Goal: Contribute content: Add original content to the website for others to see

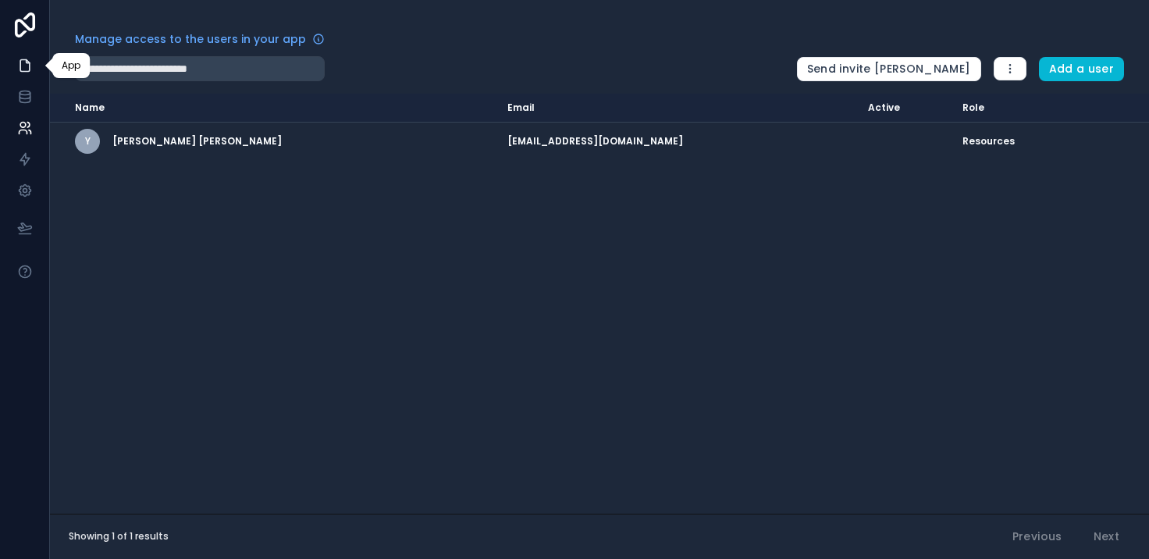
click at [31, 58] on icon at bounding box center [25, 66] width 16 height 16
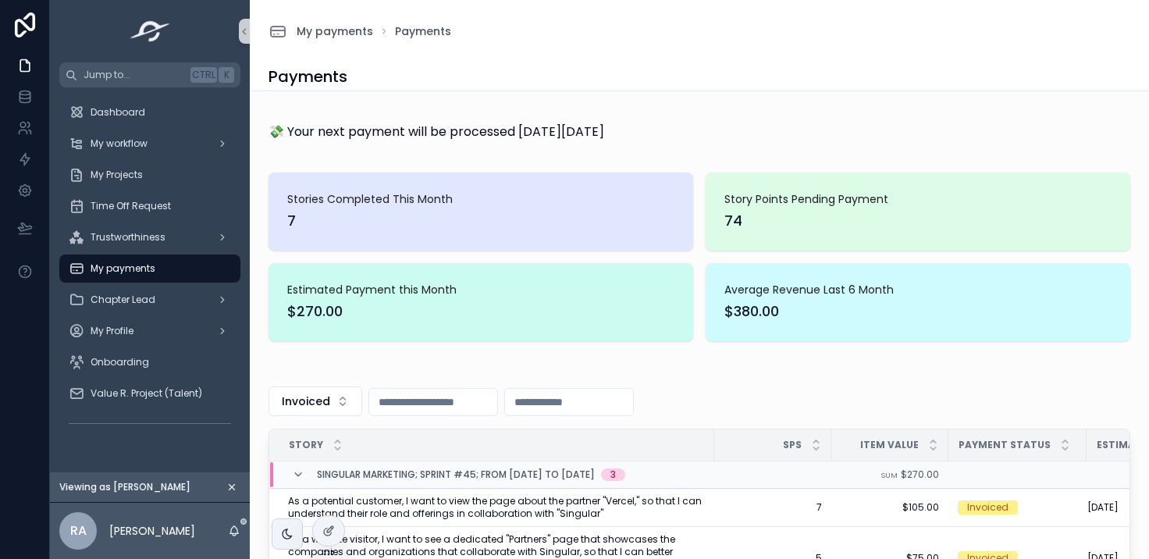
click at [233, 487] on icon "scrollable content" at bounding box center [231, 487] width 11 height 11
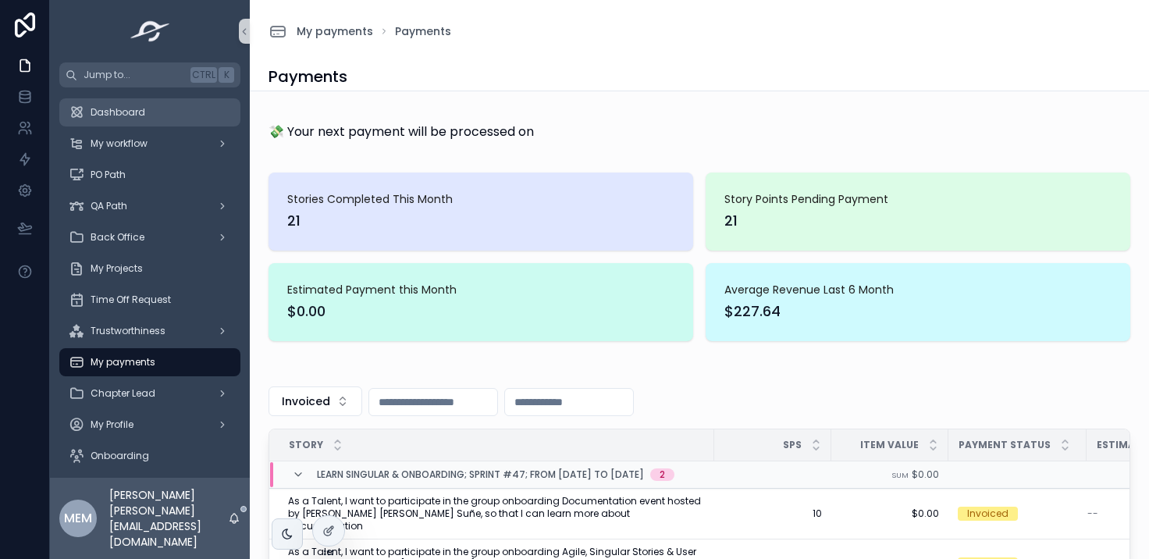
click at [139, 108] on span "Dashboard" at bounding box center [118, 112] width 55 height 12
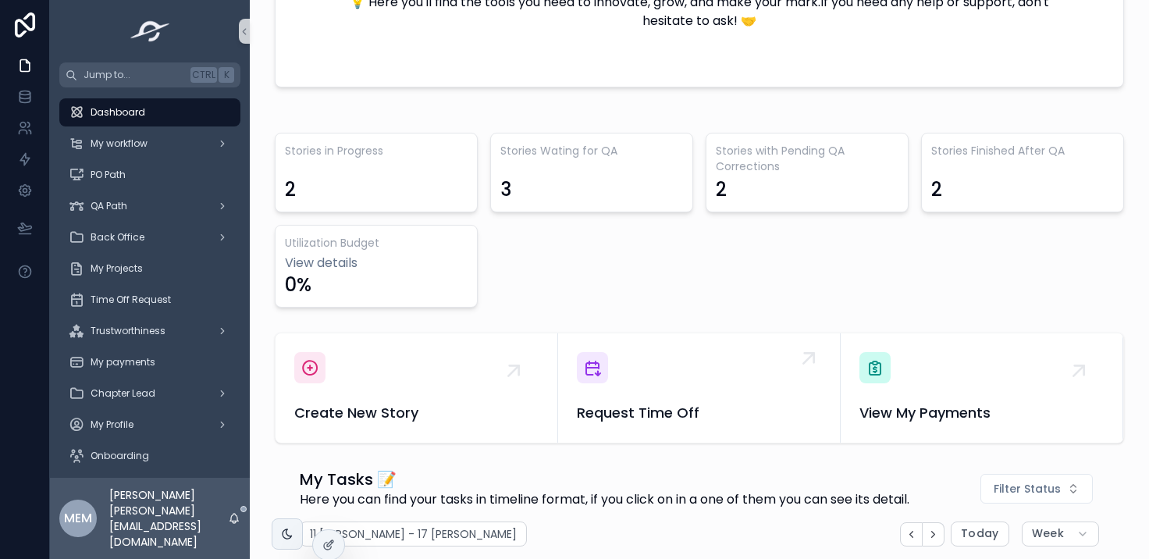
scroll to position [0, 1078]
click at [529, 302] on div "Stories in Progress 2 Stories Wating for QA 3 Stories with Pending QA Correctio…" at bounding box center [699, 220] width 849 height 175
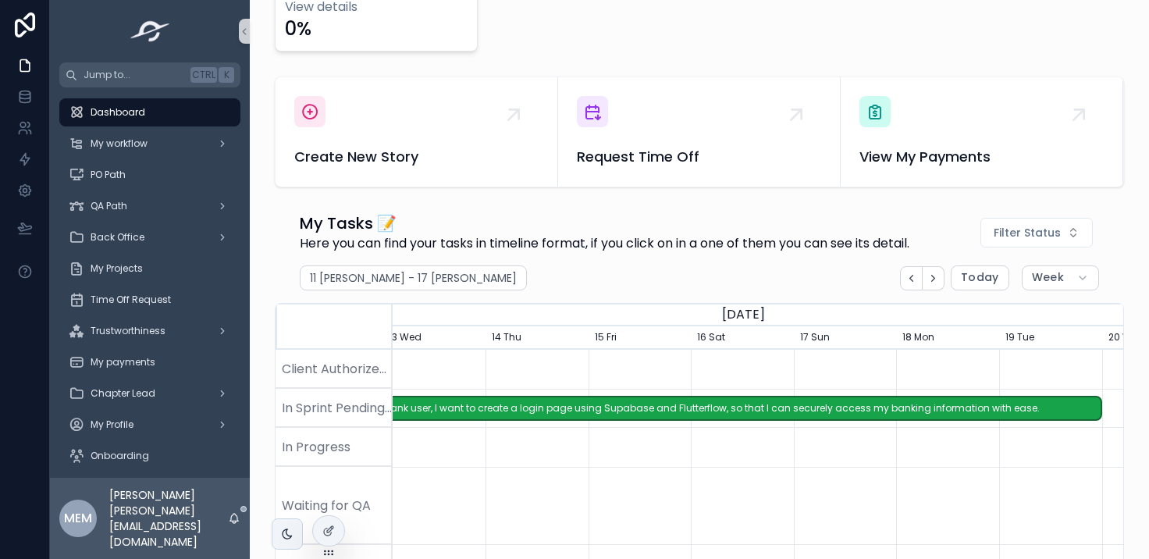
scroll to position [0, 934]
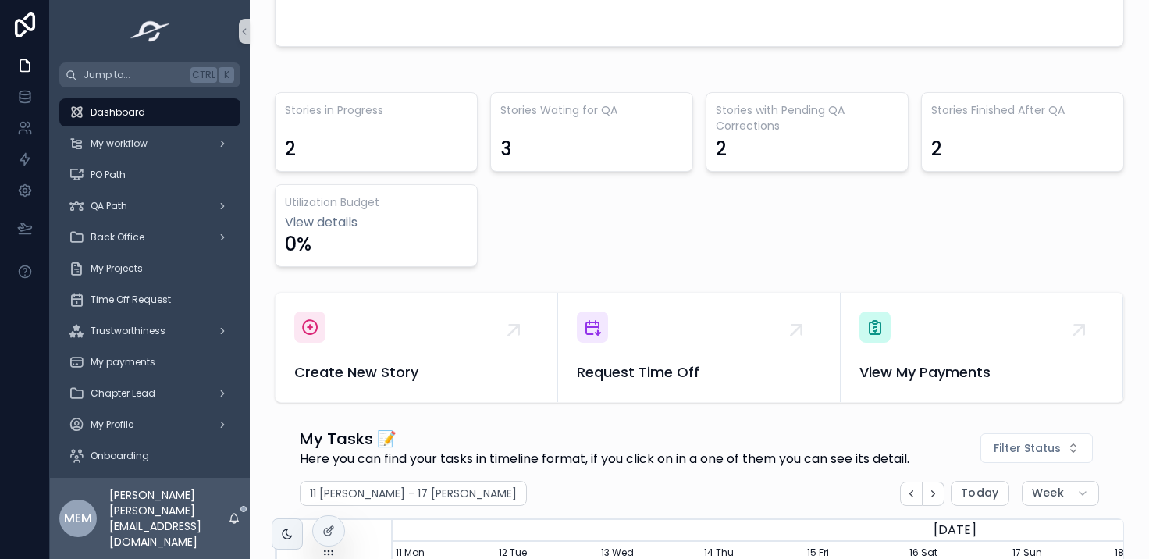
click at [717, 237] on div "Stories in Progress 2 Stories Wating for QA 3 Stories with Pending QA Correctio…" at bounding box center [699, 179] width 849 height 175
click at [219, 139] on icon "scrollable content" at bounding box center [222, 143] width 11 height 11
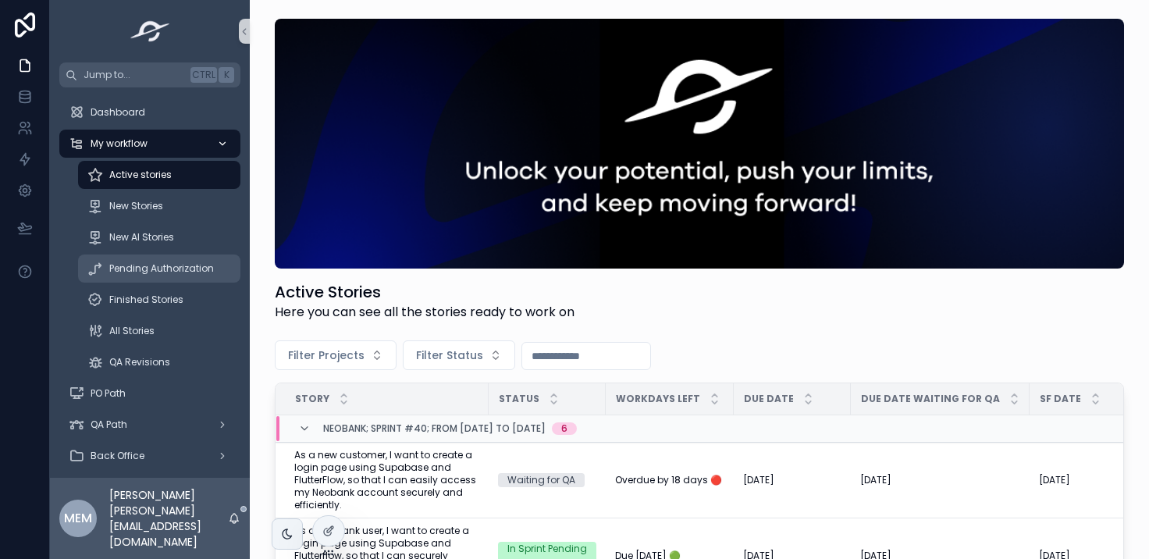
click at [151, 268] on span "Pending Authorization" at bounding box center [161, 268] width 105 height 12
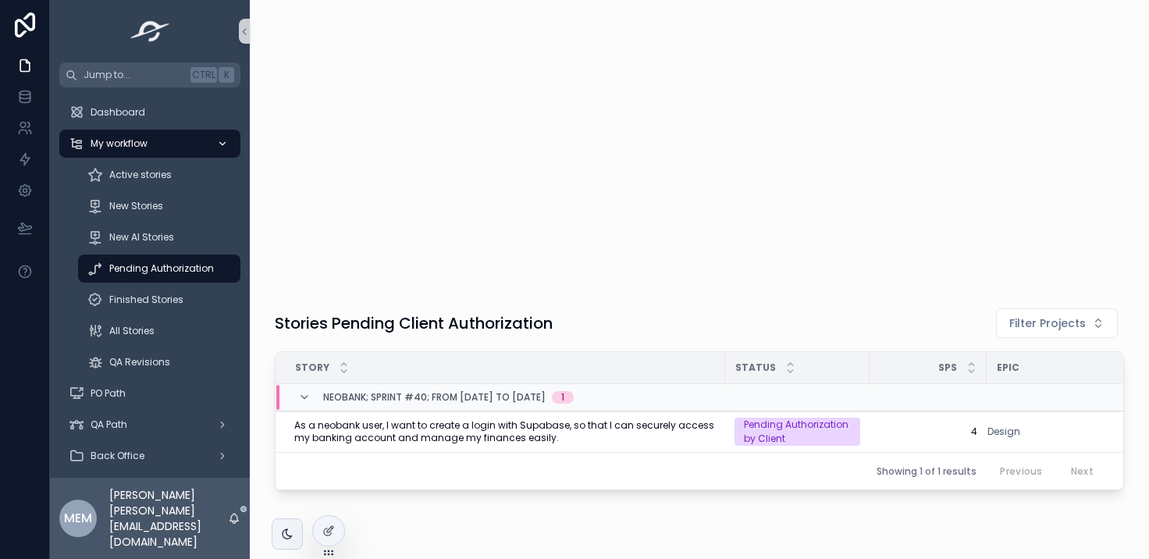
scroll to position [47, 0]
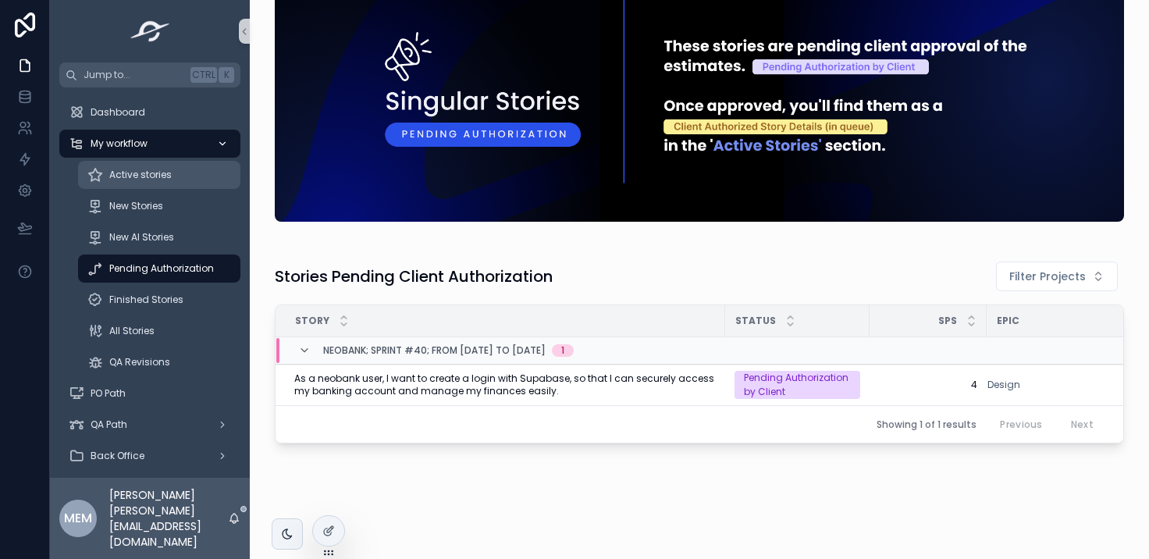
click at [149, 175] on span "Active stories" at bounding box center [140, 175] width 62 height 12
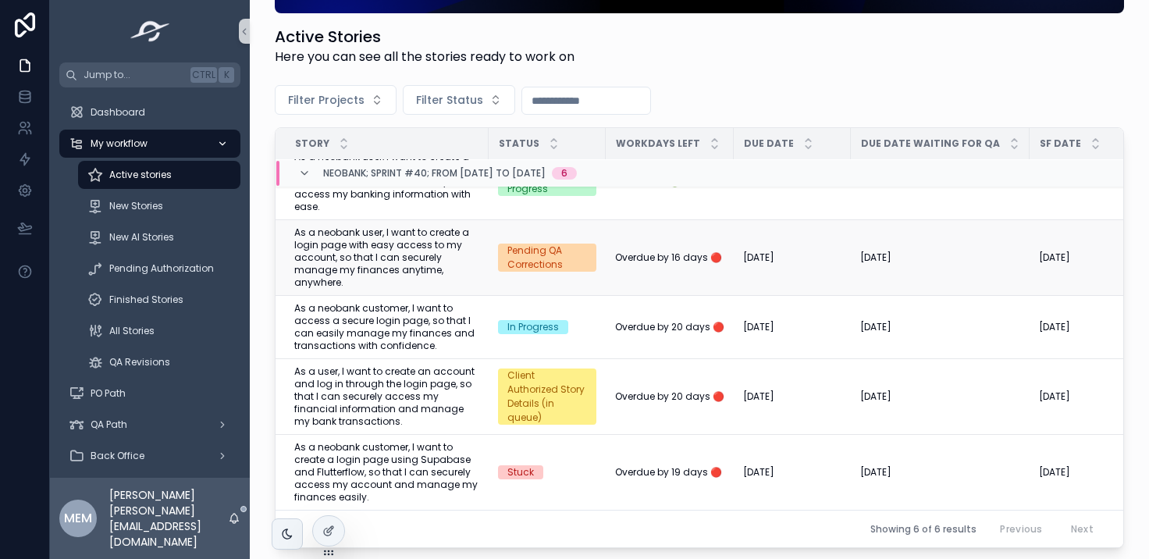
scroll to position [119, 0]
click at [1015, 358] on span "Request Activation" at bounding box center [1061, 359] width 93 height 12
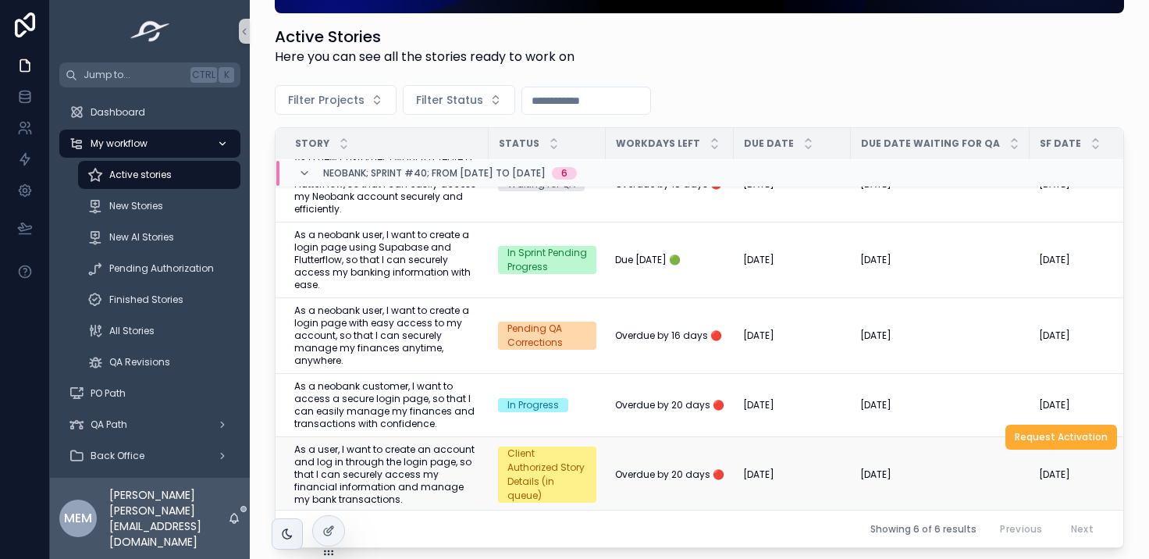
scroll to position [37, 0]
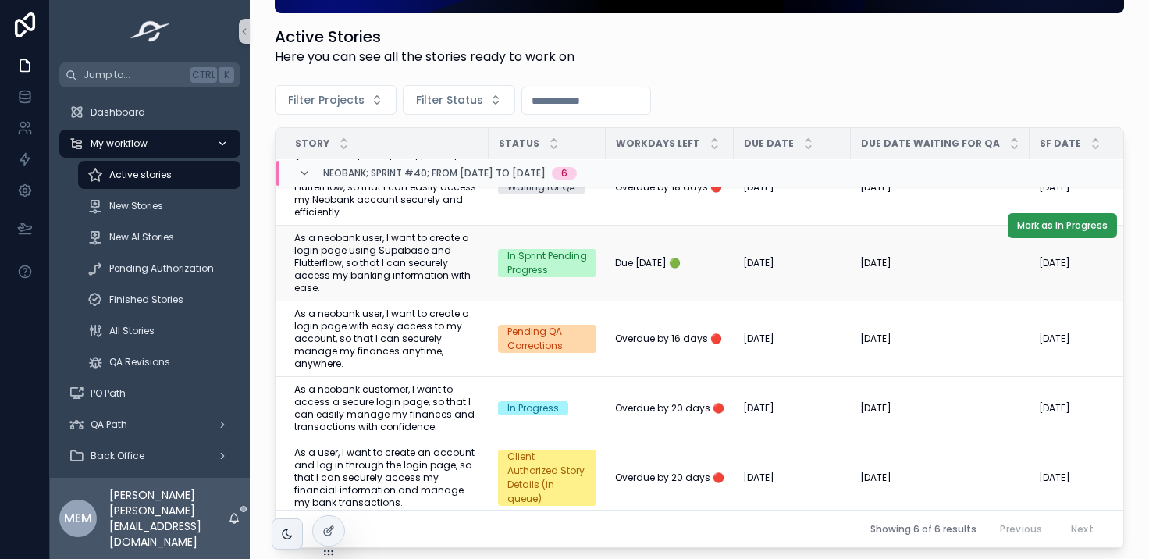
click at [1039, 230] on span "Mark as In Progress" at bounding box center [1062, 225] width 91 height 12
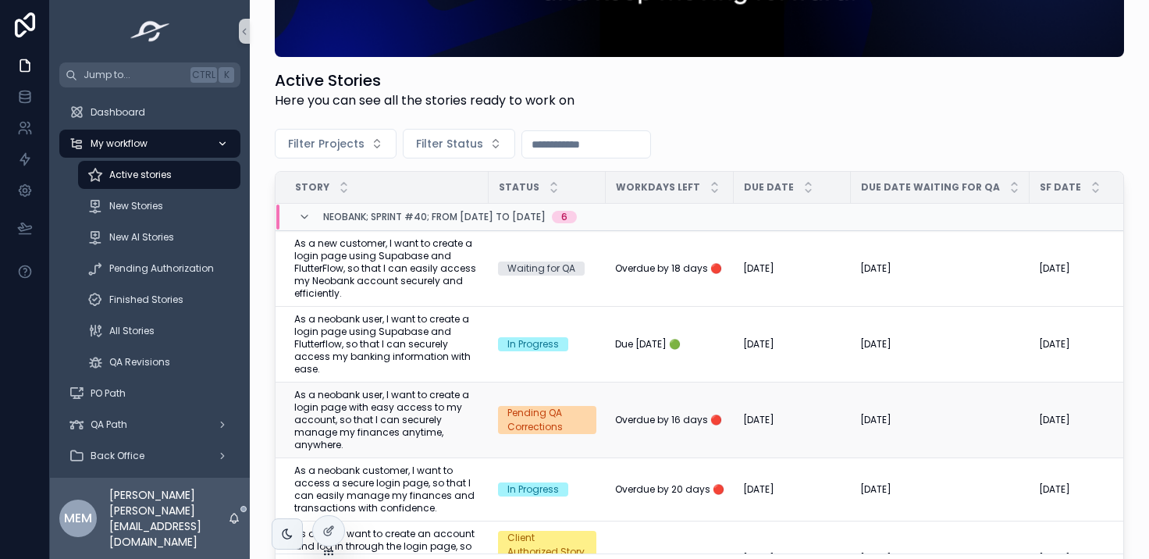
scroll to position [208, 0]
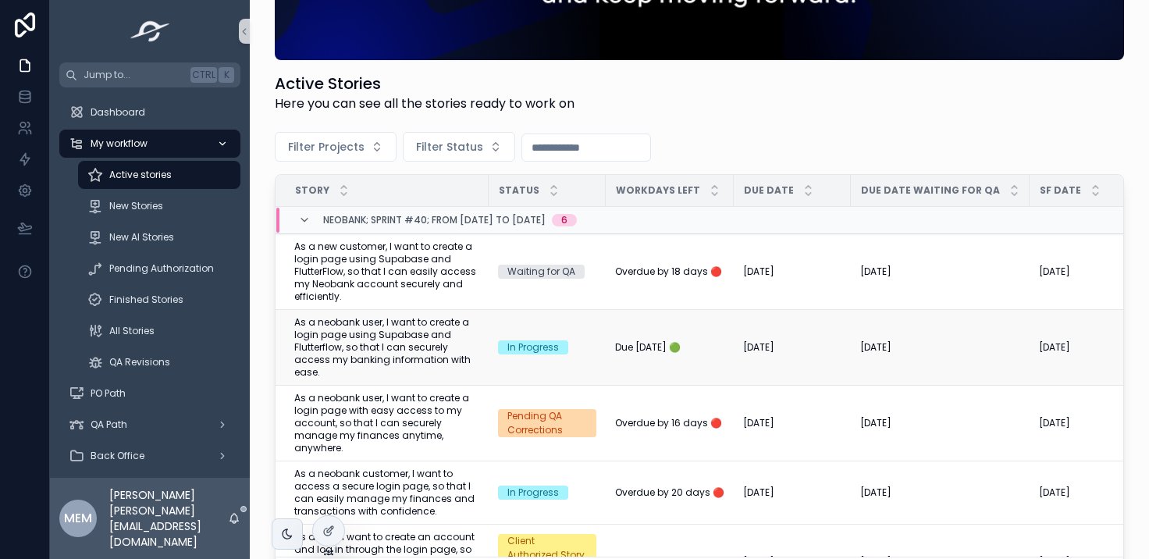
click at [409, 344] on span "As a neobank user, I want to create a login page using Supabase and Flutterflow…" at bounding box center [386, 347] width 185 height 62
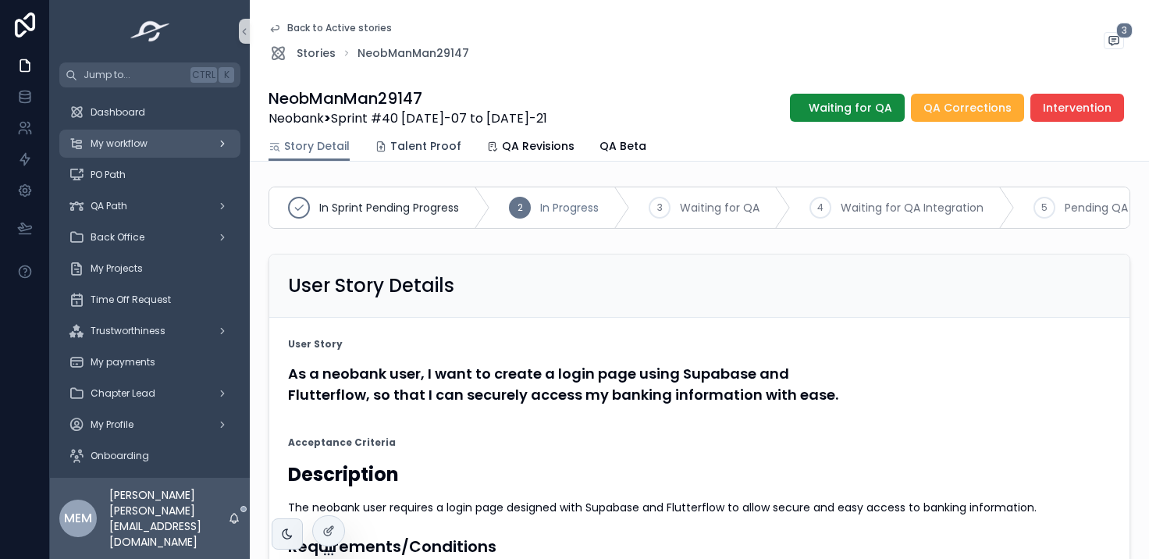
click at [426, 144] on span "Talent Proof" at bounding box center [425, 146] width 71 height 16
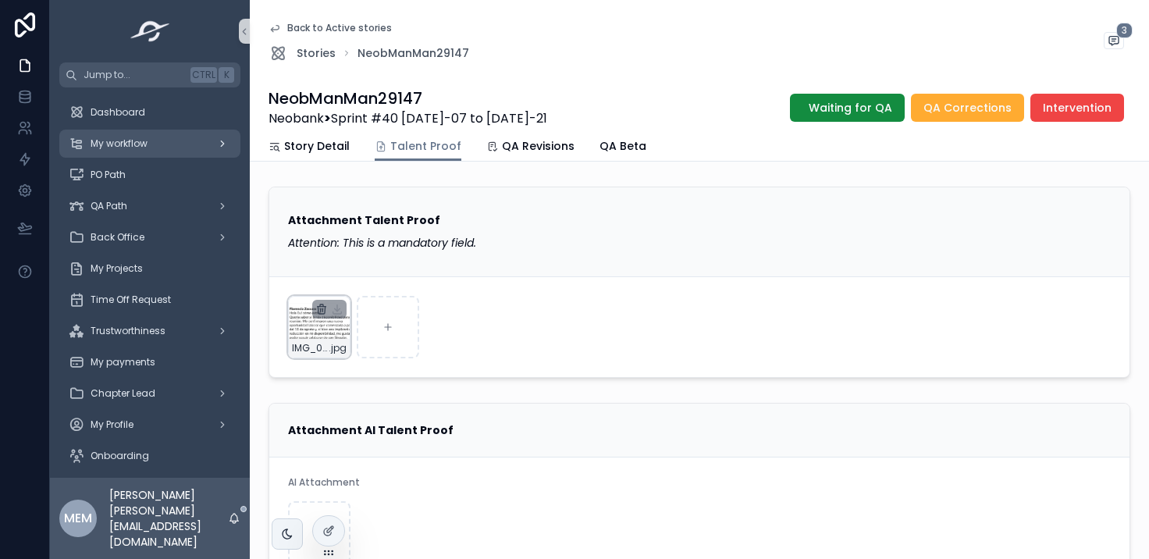
click at [319, 309] on icon "scrollable content" at bounding box center [321, 309] width 12 height 12
click at [359, 283] on icon "scrollable content" at bounding box center [359, 281] width 0 height 3
click at [328, 146] on span "Story Detail" at bounding box center [317, 146] width 66 height 16
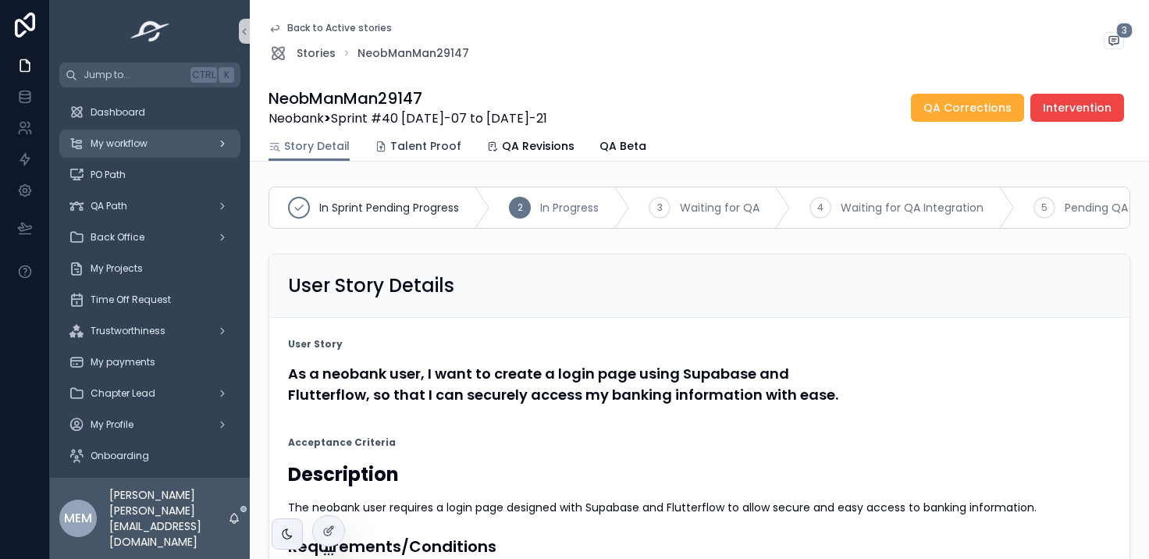
click at [425, 148] on span "Talent Proof" at bounding box center [425, 146] width 71 height 16
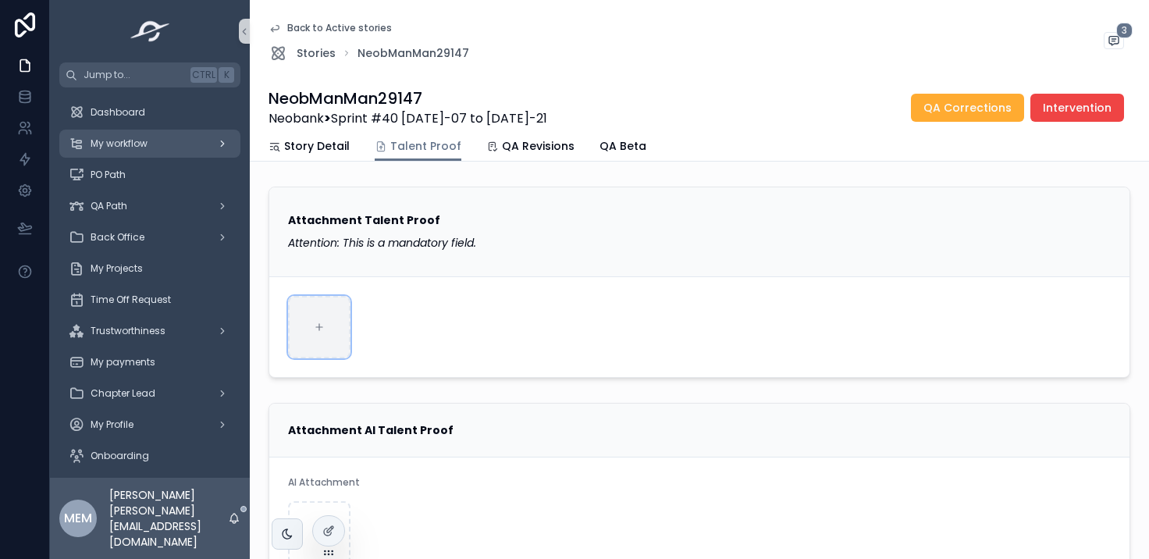
click at [317, 333] on div "scrollable content" at bounding box center [319, 327] width 62 height 62
type input "**********"
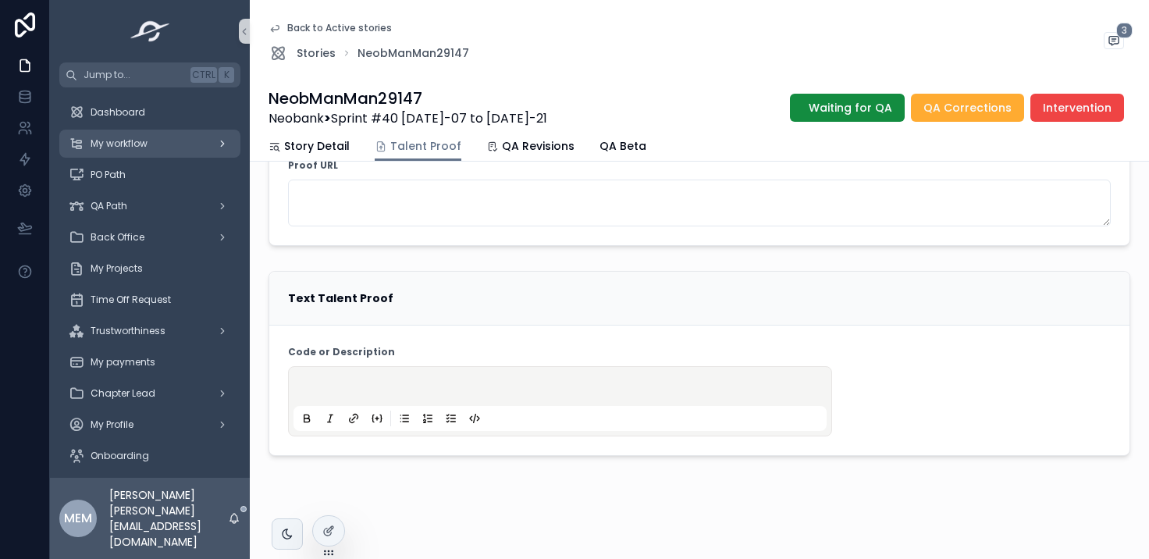
scroll to position [525, 0]
click at [447, 381] on p "scrollable content" at bounding box center [563, 388] width 533 height 16
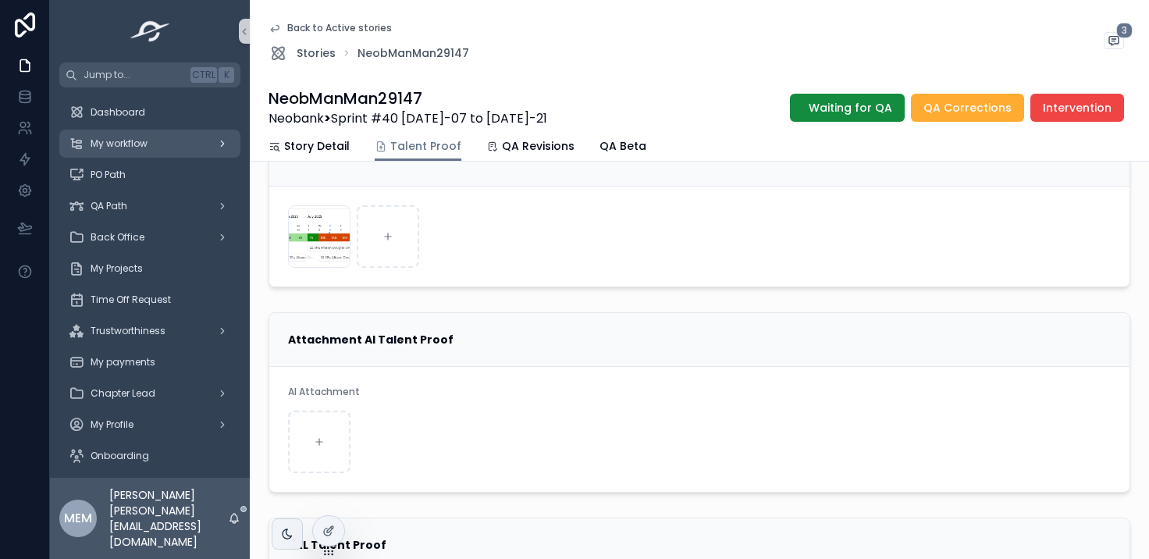
scroll to position [84, 0]
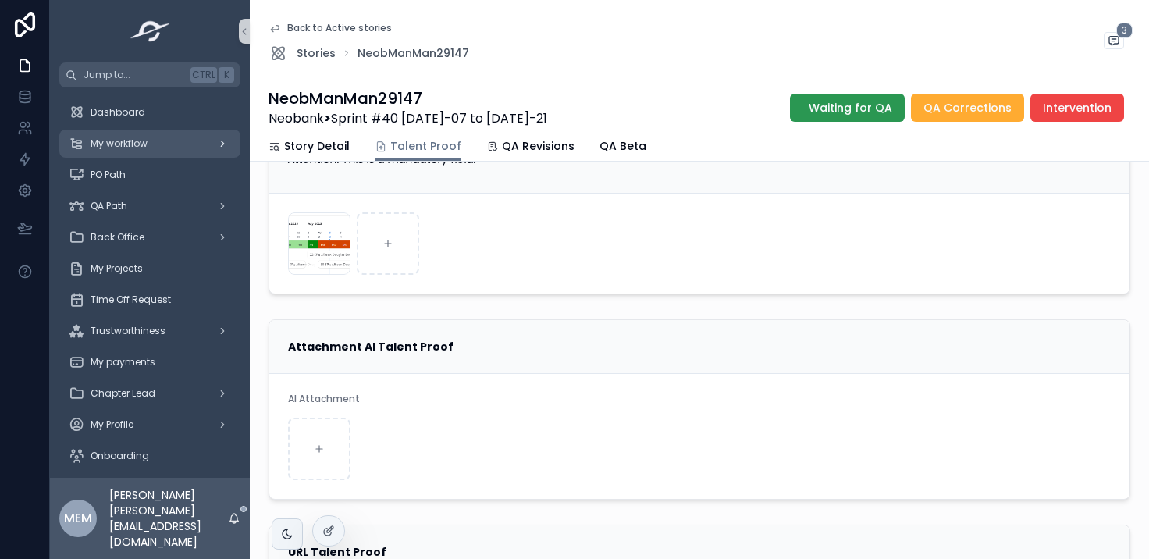
click at [845, 109] on span "Waiting for QA" at bounding box center [851, 108] width 84 height 16
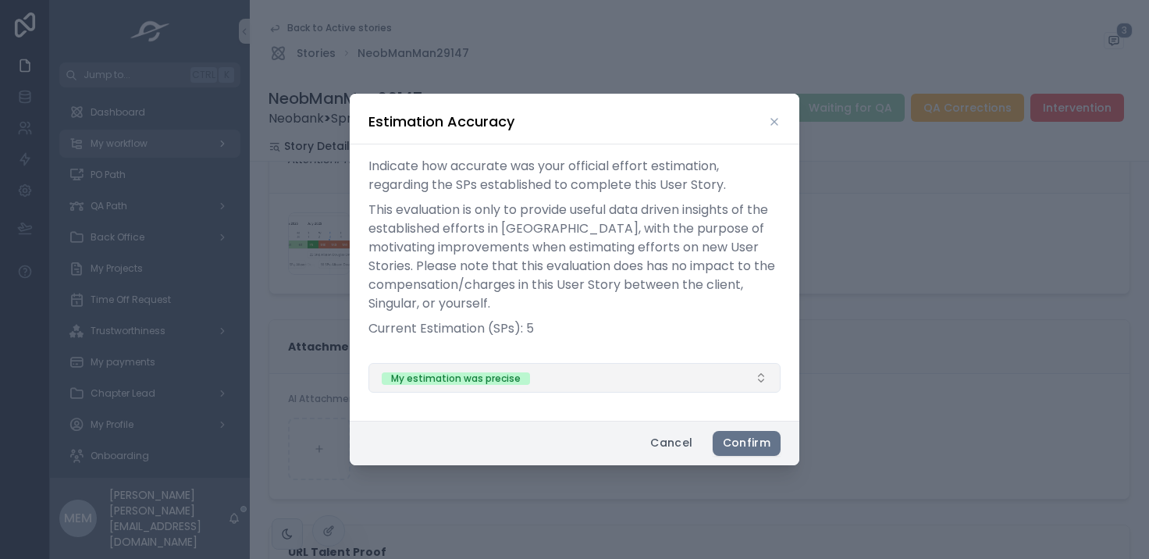
click at [594, 378] on button "My estimation was precise" at bounding box center [574, 378] width 412 height 30
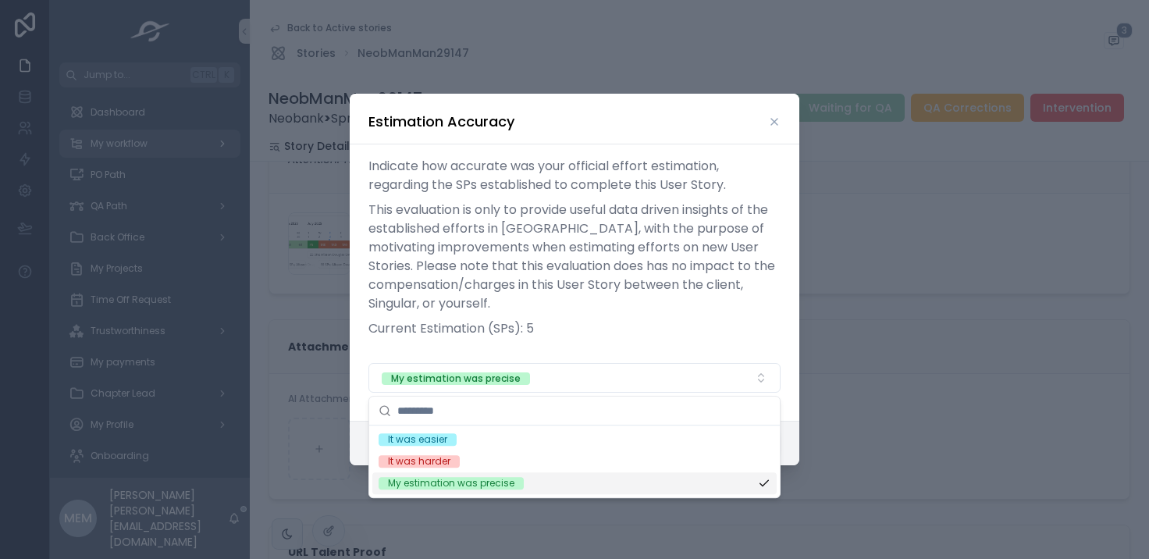
click at [573, 490] on div "My estimation was precise" at bounding box center [574, 483] width 404 height 22
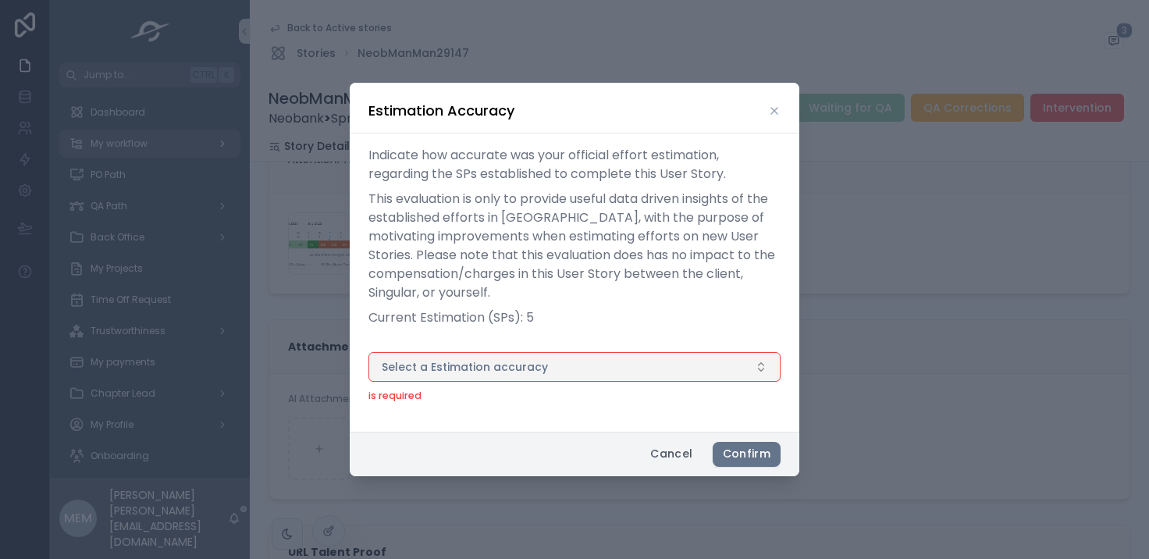
click at [596, 372] on button "Select a Estimation accuracy" at bounding box center [574, 367] width 412 height 30
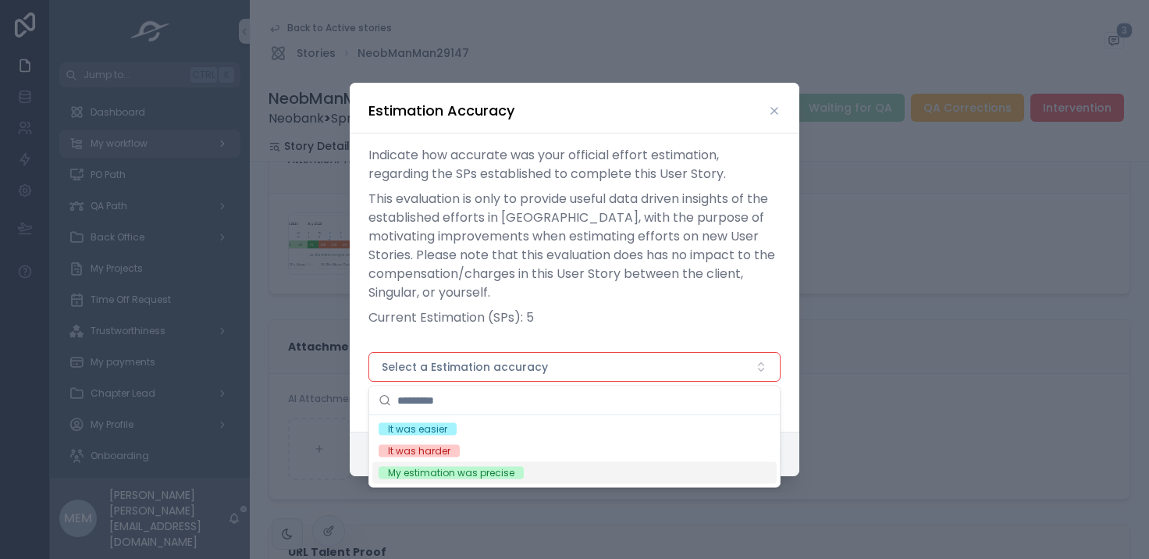
click at [592, 471] on div "My estimation was precise" at bounding box center [574, 473] width 404 height 22
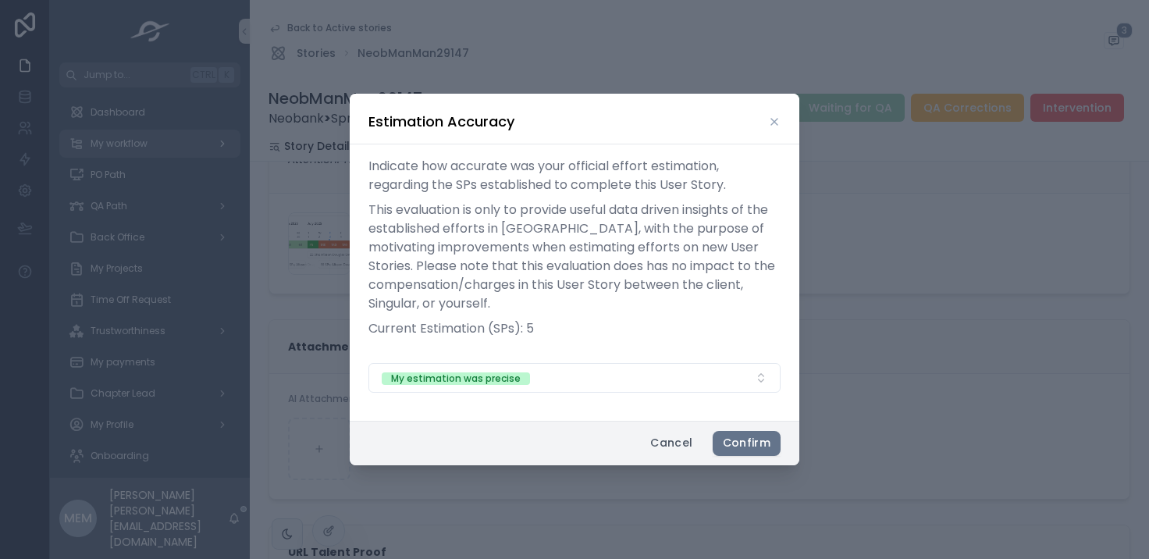
click at [523, 329] on p "Current Estimation (SPs): 5" at bounding box center [574, 328] width 412 height 19
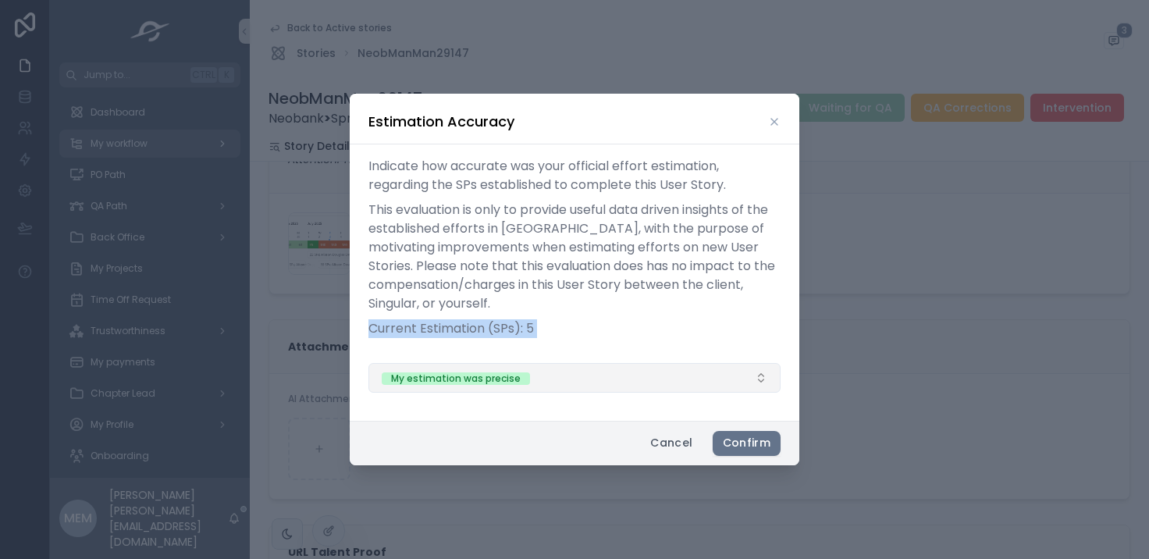
click at [591, 380] on button "My estimation was precise" at bounding box center [574, 378] width 412 height 30
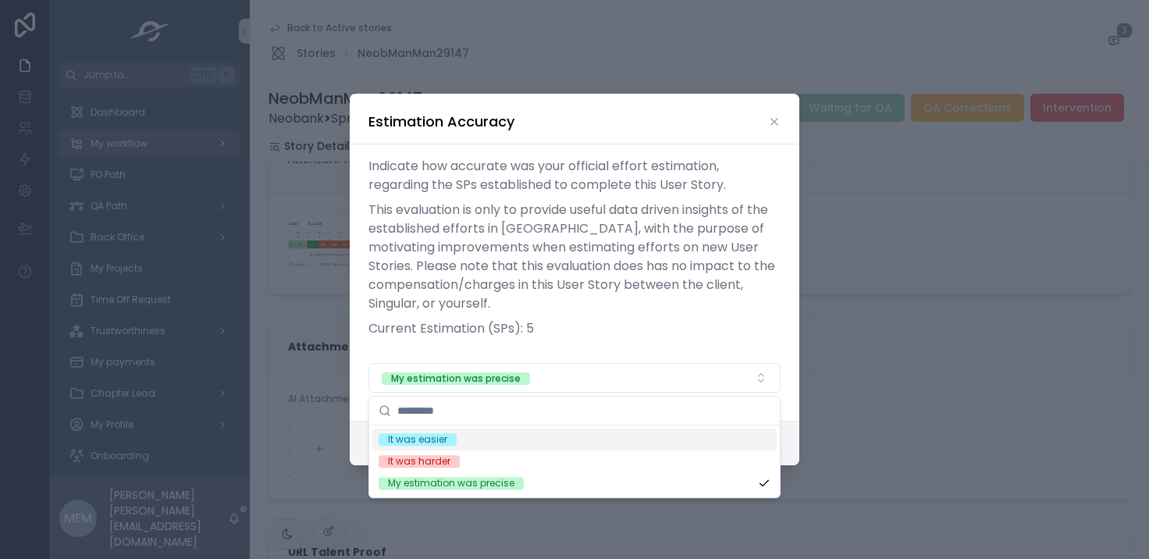
click at [602, 321] on p "Current Estimation (SPs): 5" at bounding box center [574, 328] width 412 height 19
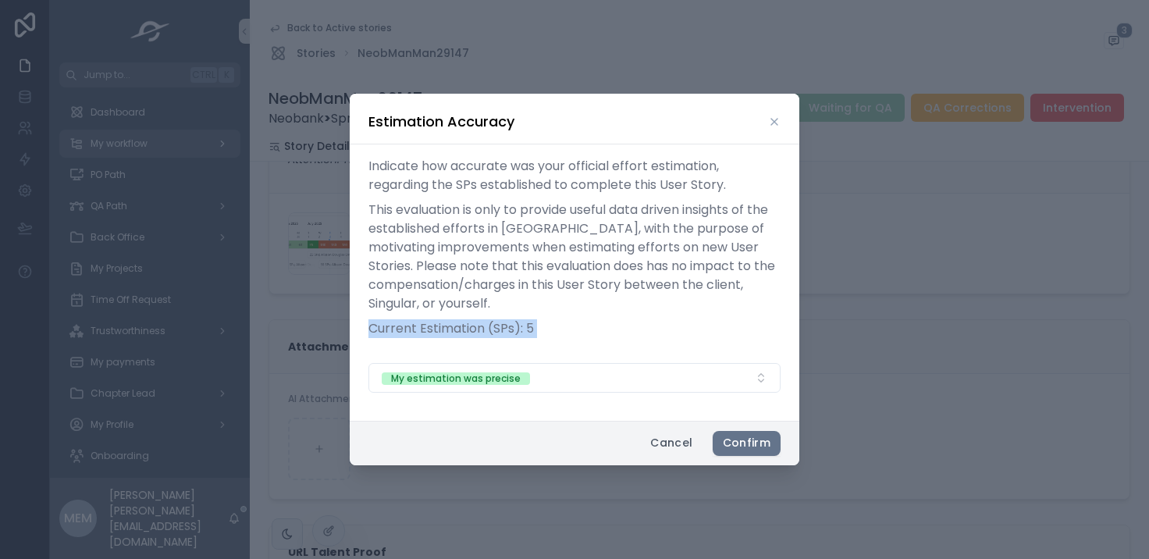
click at [602, 321] on p "Current Estimation (SPs): 5" at bounding box center [574, 328] width 412 height 19
click at [746, 443] on button "Confirm" at bounding box center [747, 443] width 68 height 25
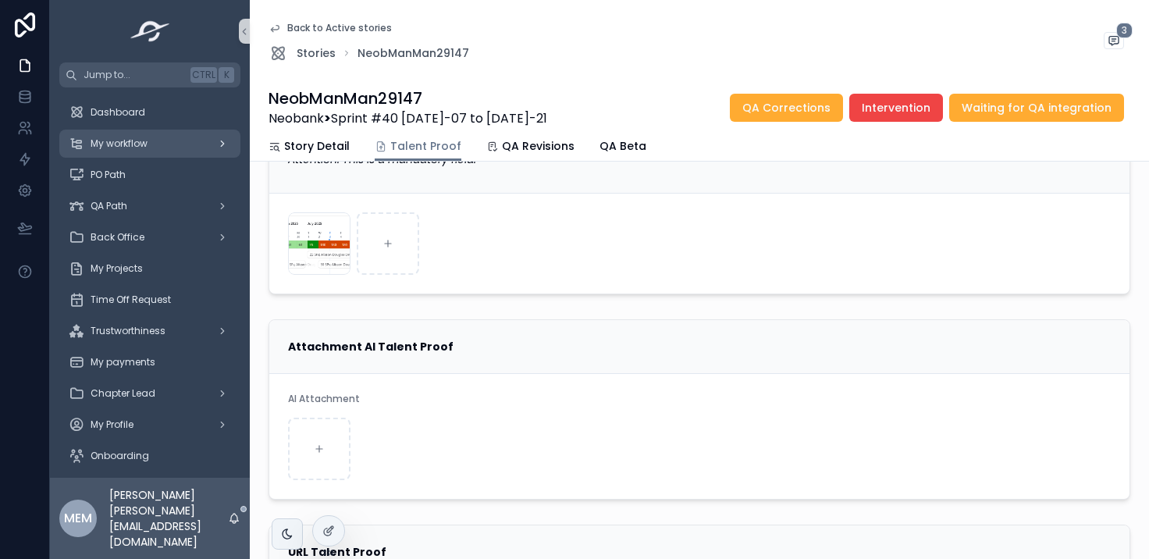
click at [329, 30] on span "Back to Active stories" at bounding box center [339, 28] width 105 height 12
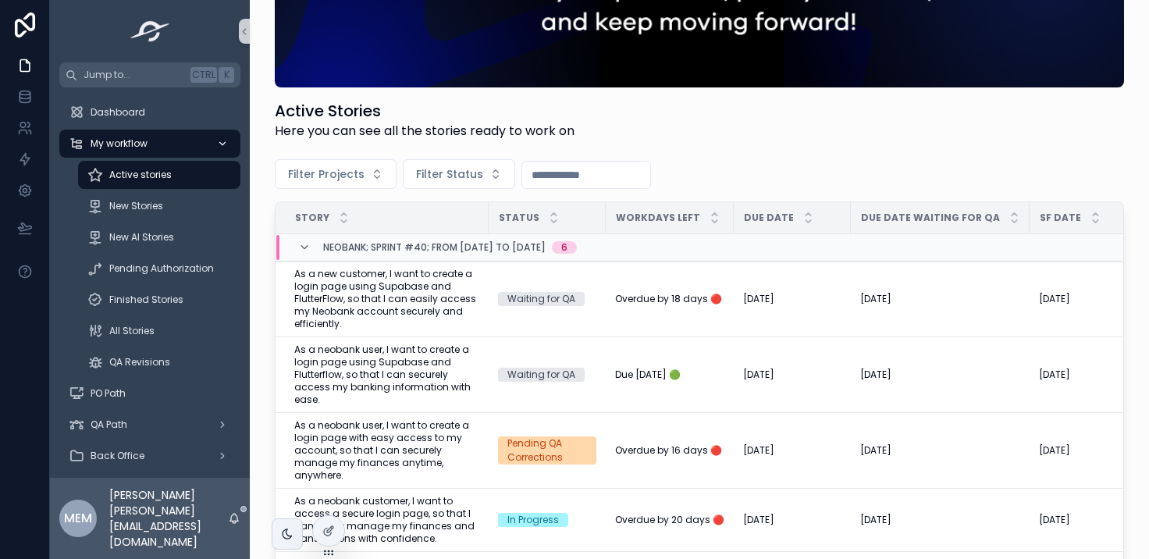
scroll to position [18, 0]
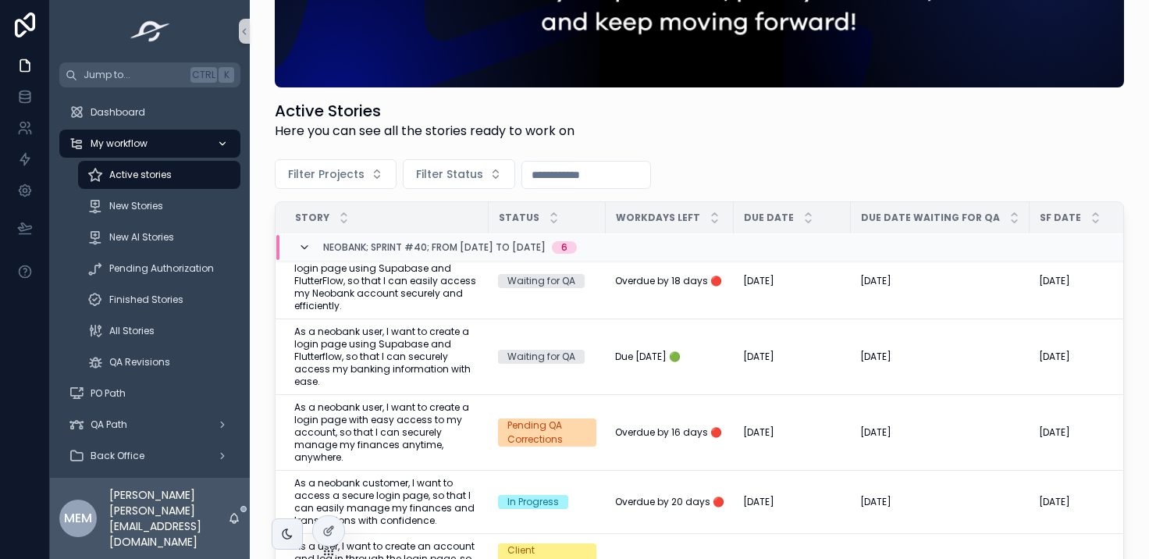
click at [303, 241] on icon "scrollable content" at bounding box center [304, 247] width 12 height 12
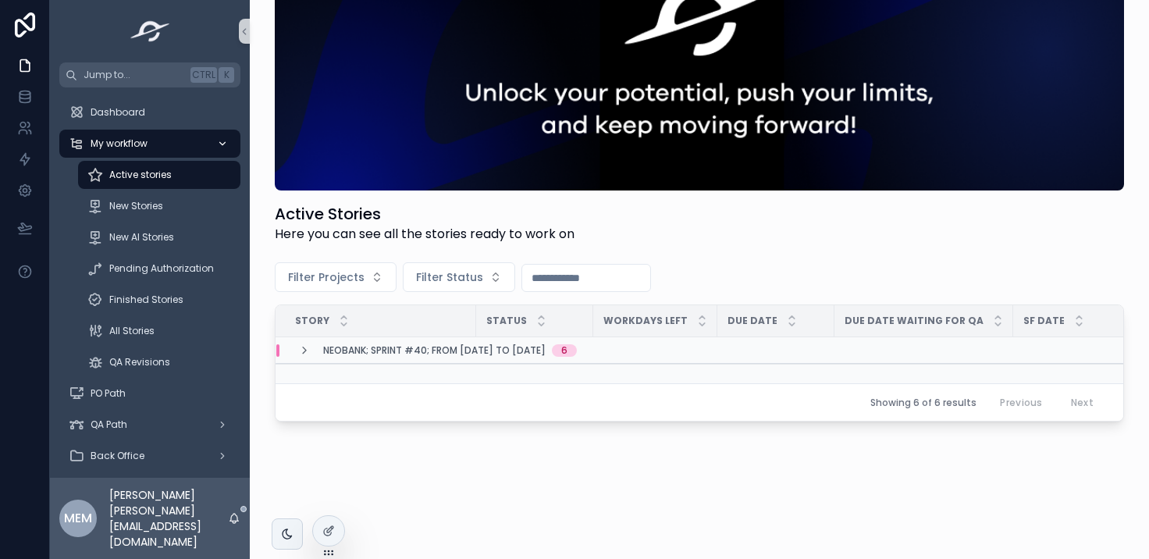
scroll to position [87, 0]
click at [309, 345] on icon "scrollable content" at bounding box center [304, 350] width 12 height 12
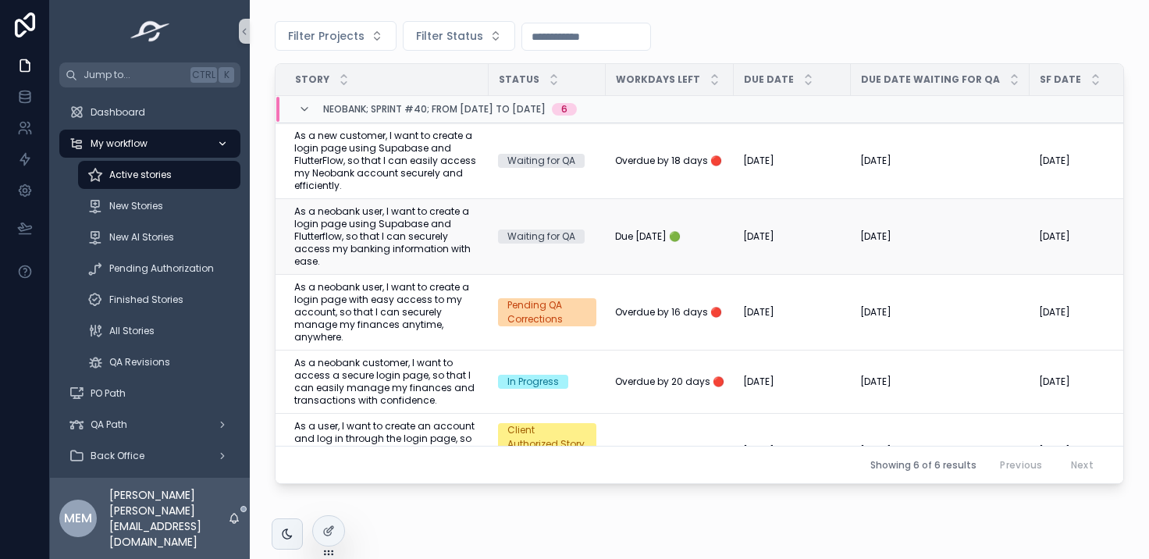
scroll to position [197, 0]
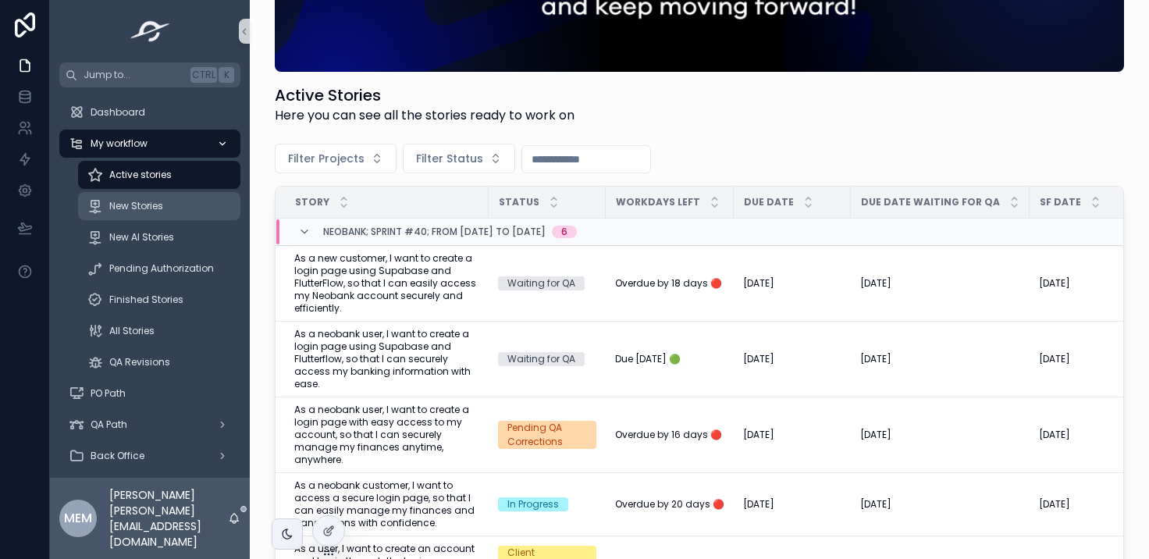
click at [147, 211] on span "New Stories" at bounding box center [136, 206] width 54 height 12
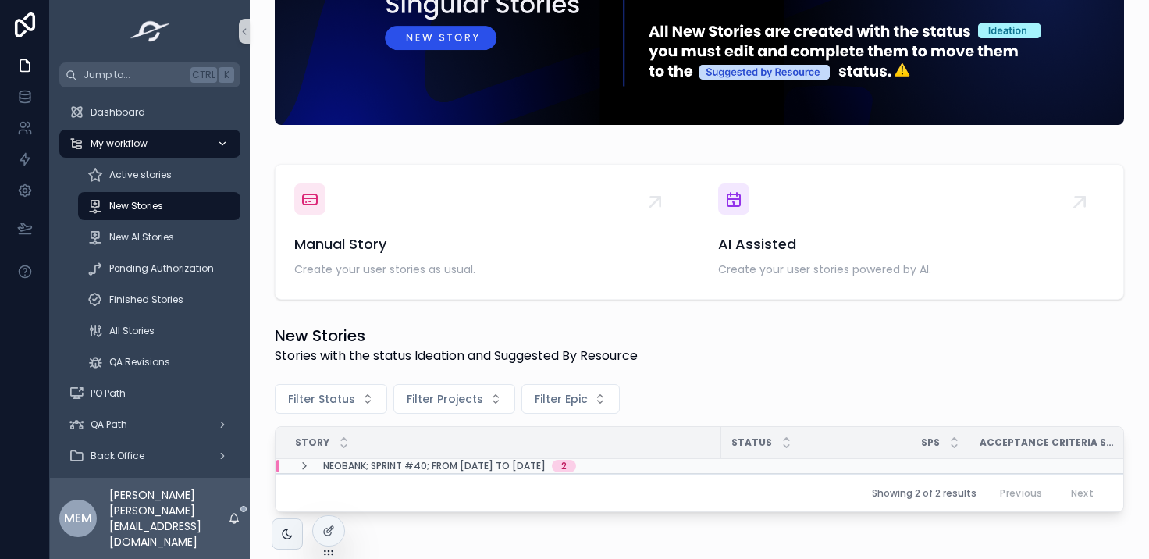
scroll to position [143, 0]
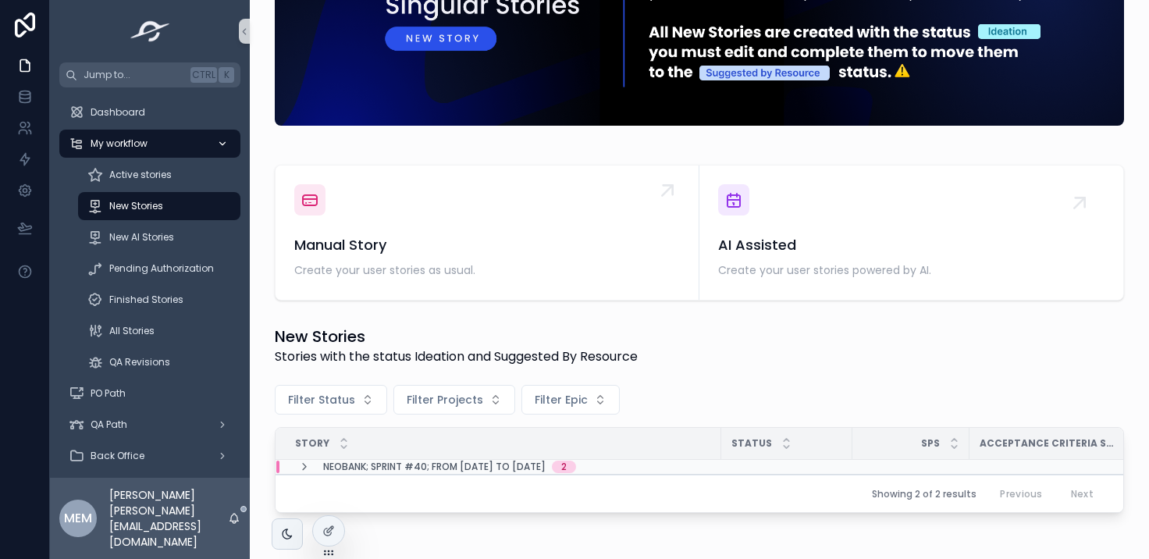
click at [537, 248] on span "Manual Story" at bounding box center [487, 245] width 386 height 22
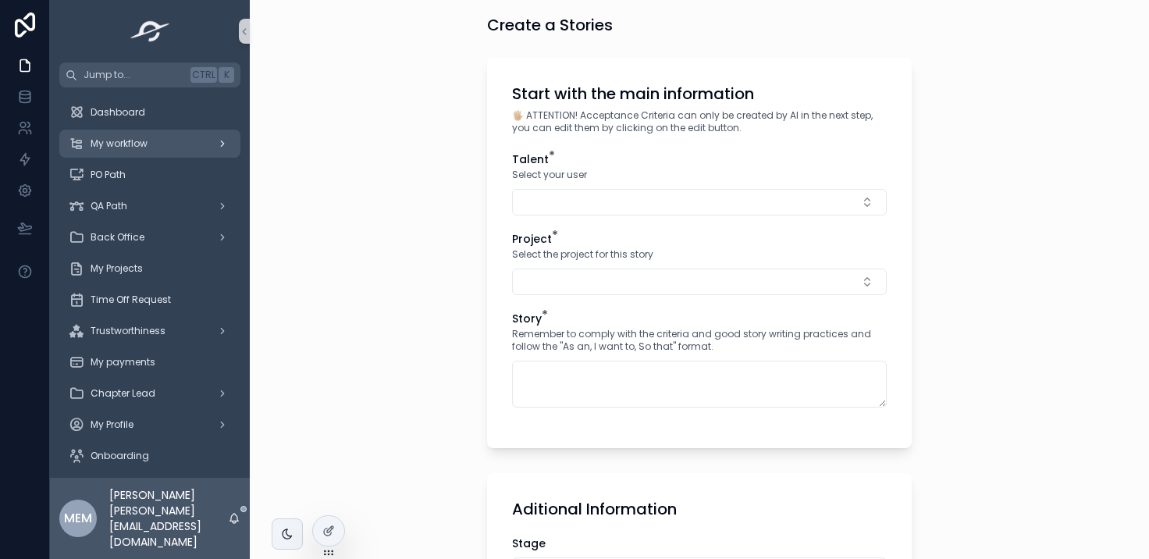
scroll to position [43, 0]
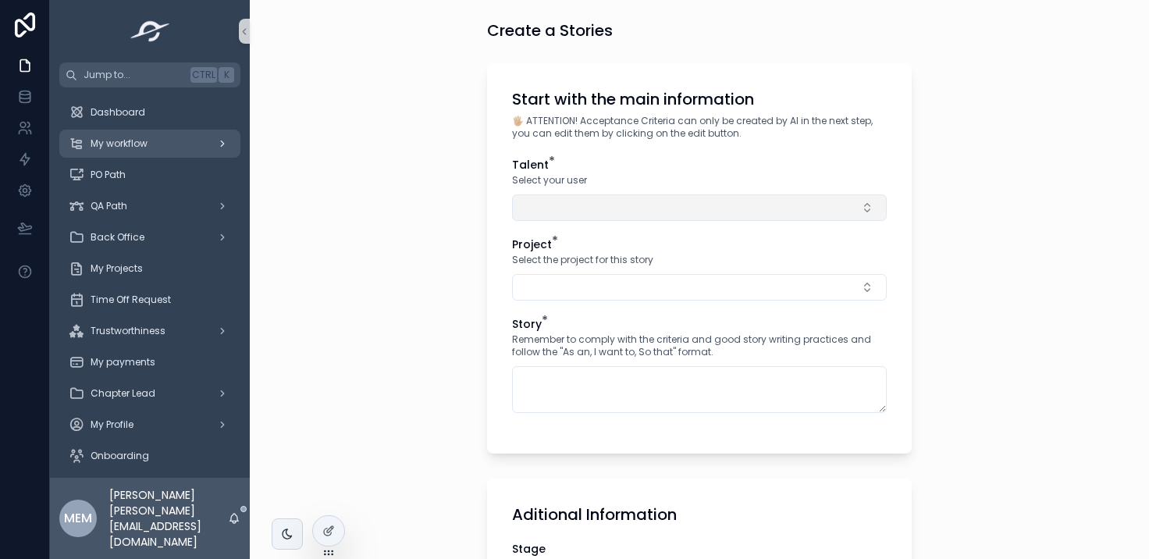
click at [628, 208] on button "Select Button" at bounding box center [699, 207] width 375 height 27
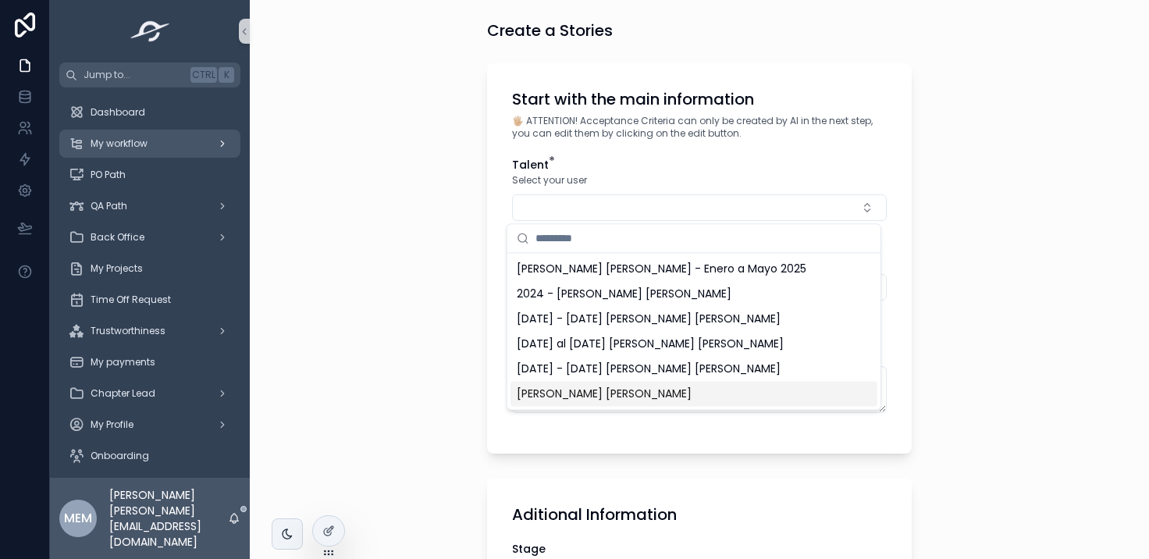
click at [646, 401] on div "[PERSON_NAME] [PERSON_NAME]" at bounding box center [694, 393] width 367 height 25
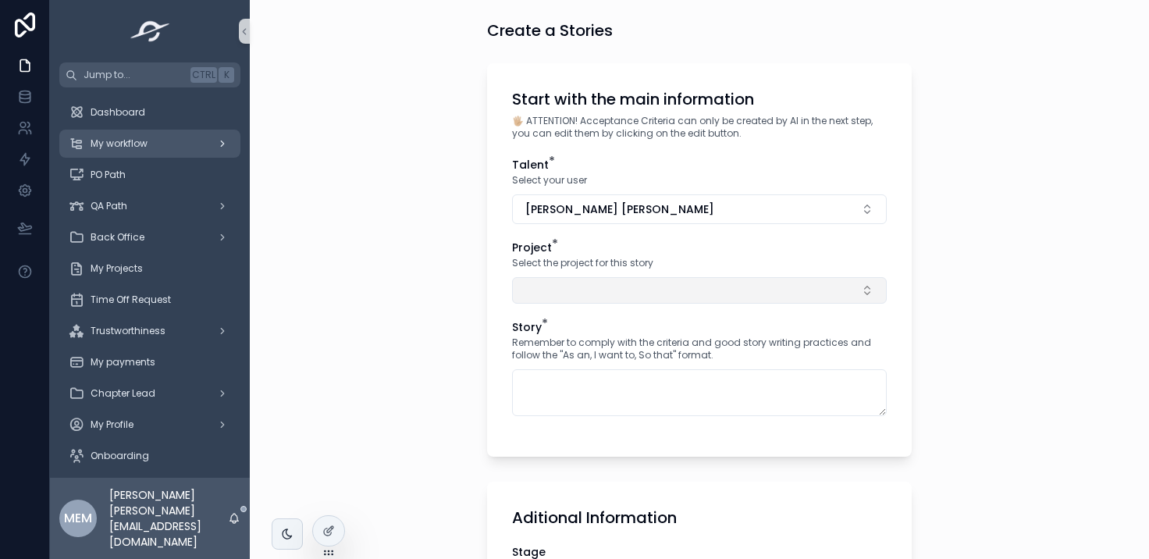
click at [635, 292] on button "Select Button" at bounding box center [699, 290] width 375 height 27
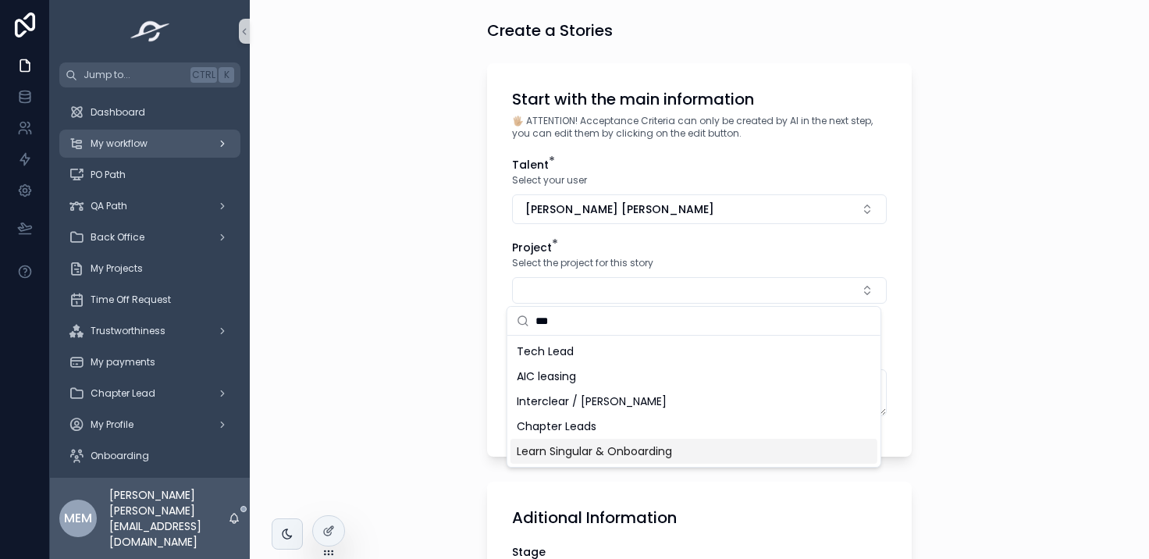
type input "***"
click at [700, 453] on div "Learn Singular & Onboarding" at bounding box center [694, 451] width 367 height 25
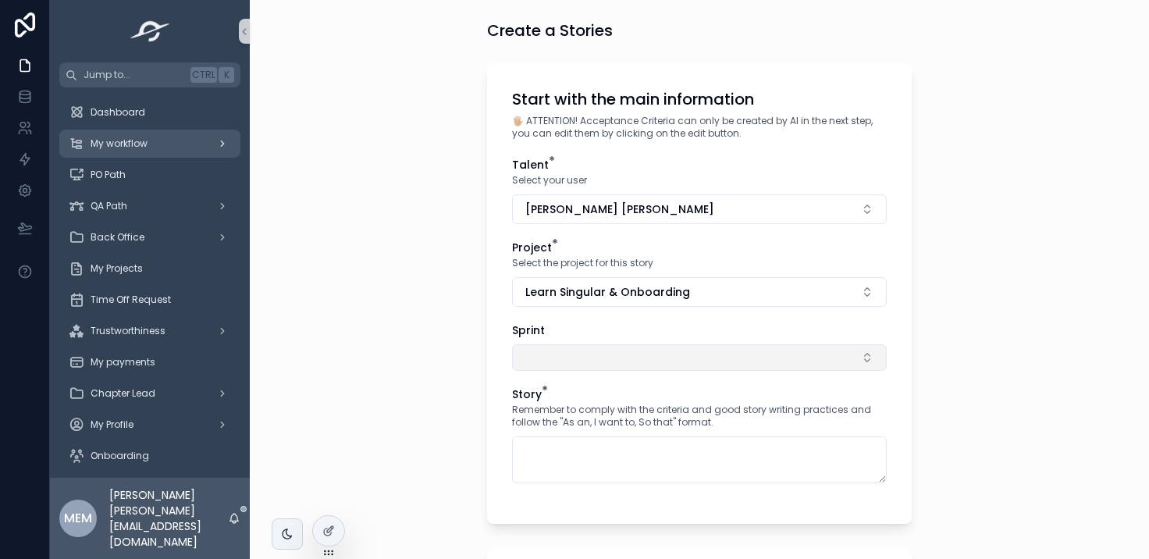
click at [739, 358] on button "Select Button" at bounding box center [699, 357] width 375 height 27
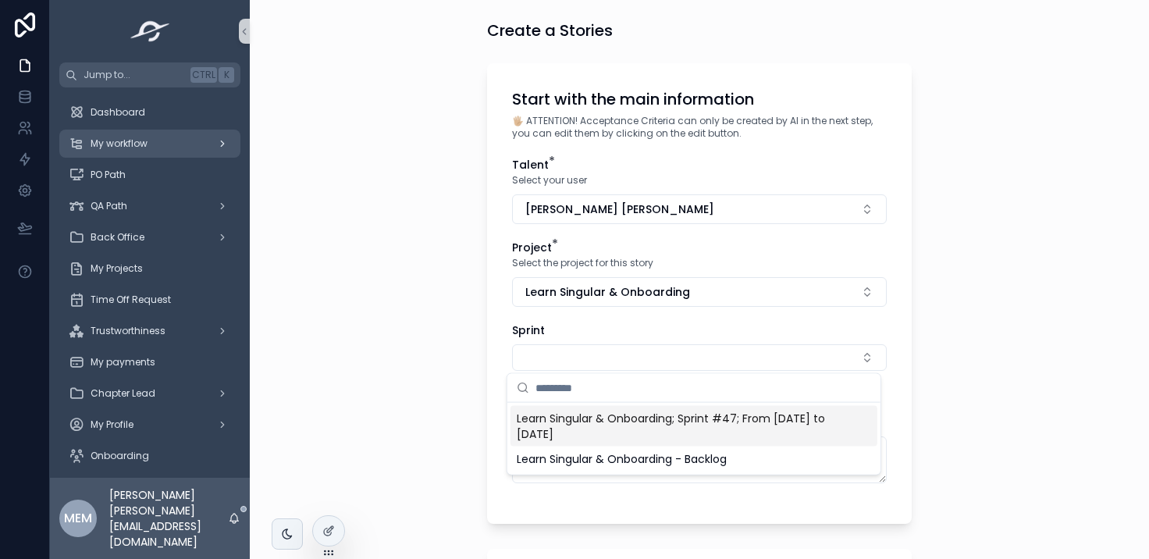
click at [601, 425] on span "Learn Singular & Onboarding; Sprint #47; From [DATE] to [DATE]" at bounding box center [685, 426] width 336 height 31
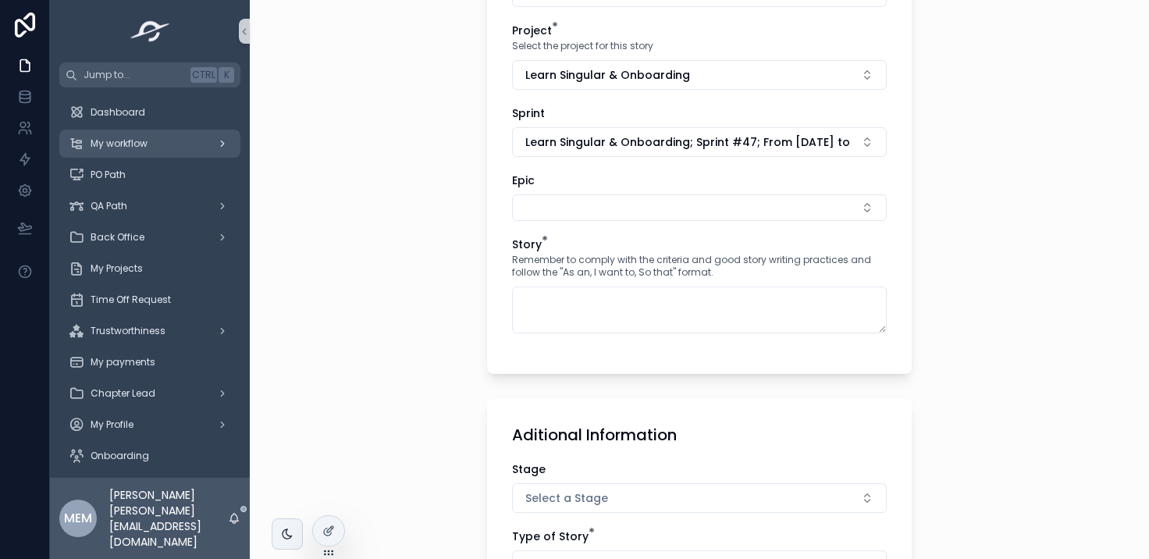
scroll to position [262, 0]
click at [610, 207] on button "Select Button" at bounding box center [699, 206] width 375 height 27
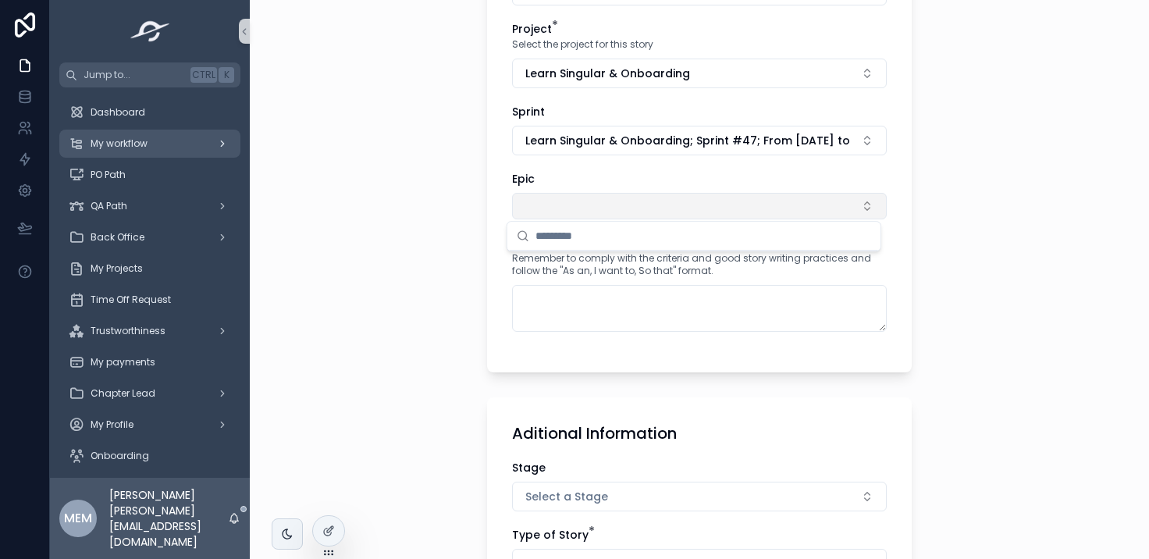
type input "*"
type input "**********"
click at [659, 240] on input "**********" at bounding box center [704, 236] width 336 height 28
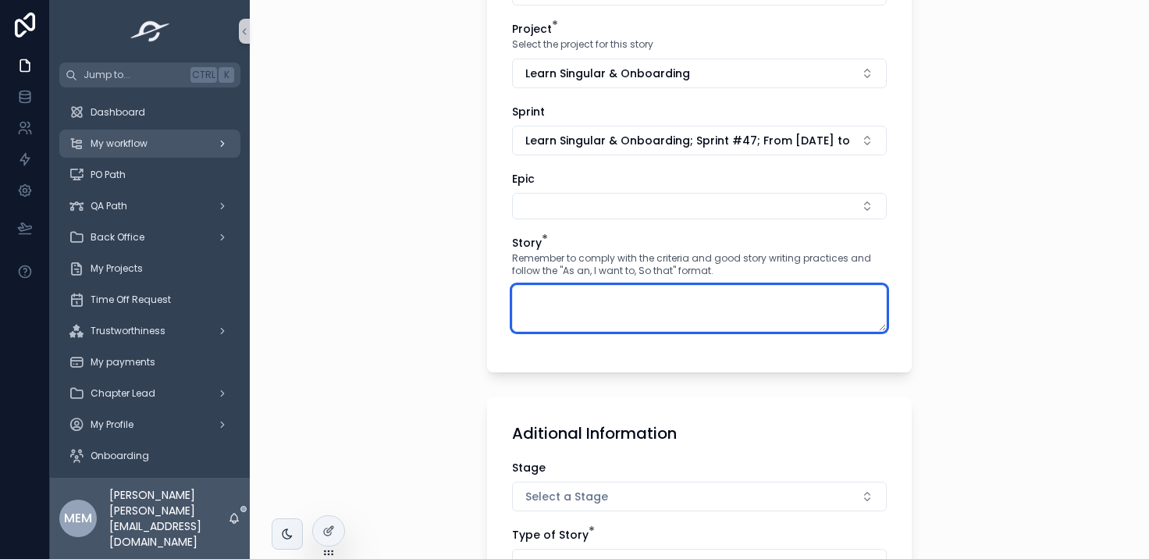
click at [661, 316] on textarea "scrollable content" at bounding box center [699, 308] width 375 height 47
paste textarea "**********"
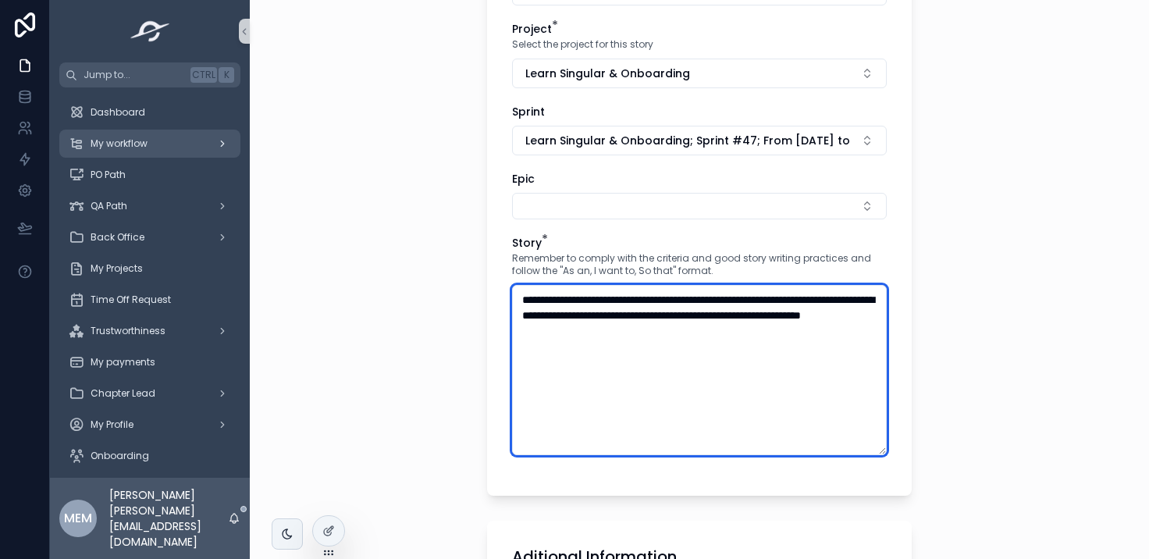
click at [566, 296] on textarea "**********" at bounding box center [699, 370] width 375 height 170
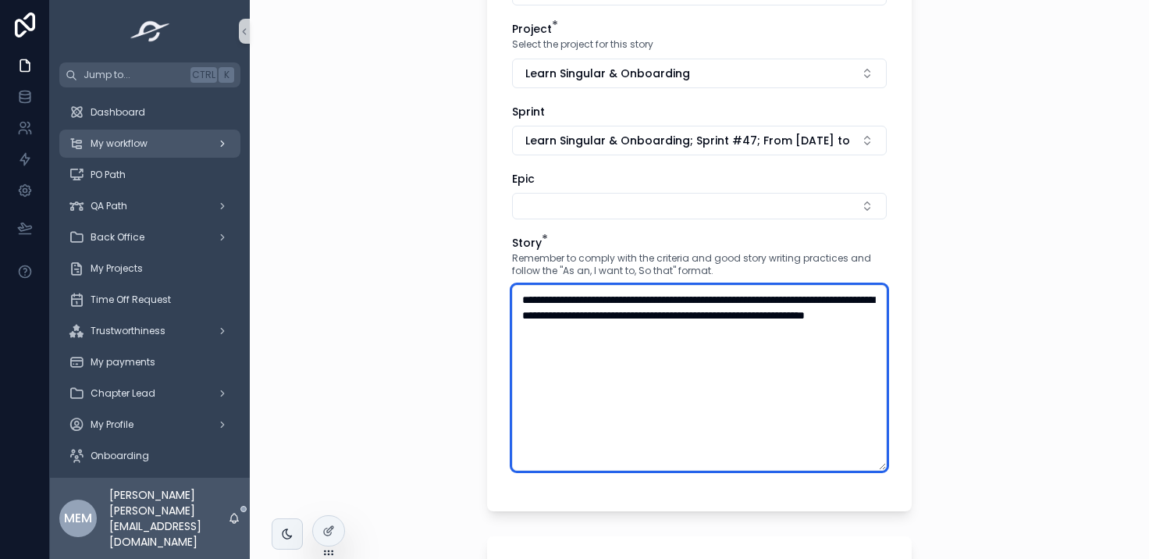
click at [768, 338] on textarea "**********" at bounding box center [699, 378] width 375 height 186
click at [681, 354] on textarea "**********" at bounding box center [699, 378] width 375 height 186
click at [777, 374] on textarea "**********" at bounding box center [699, 378] width 375 height 186
click at [566, 303] on textarea "**********" at bounding box center [699, 378] width 375 height 186
drag, startPoint x: 574, startPoint y: 295, endPoint x: 612, endPoint y: 295, distance: 38.3
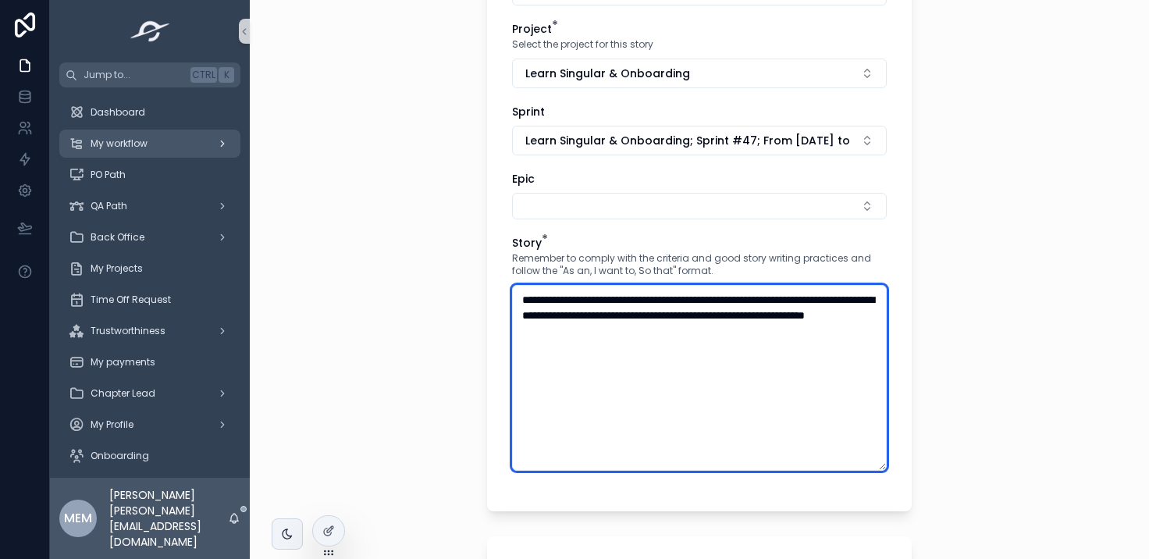
click at [612, 295] on textarea "**********" at bounding box center [699, 378] width 375 height 186
click at [808, 322] on textarea "**********" at bounding box center [699, 378] width 375 height 186
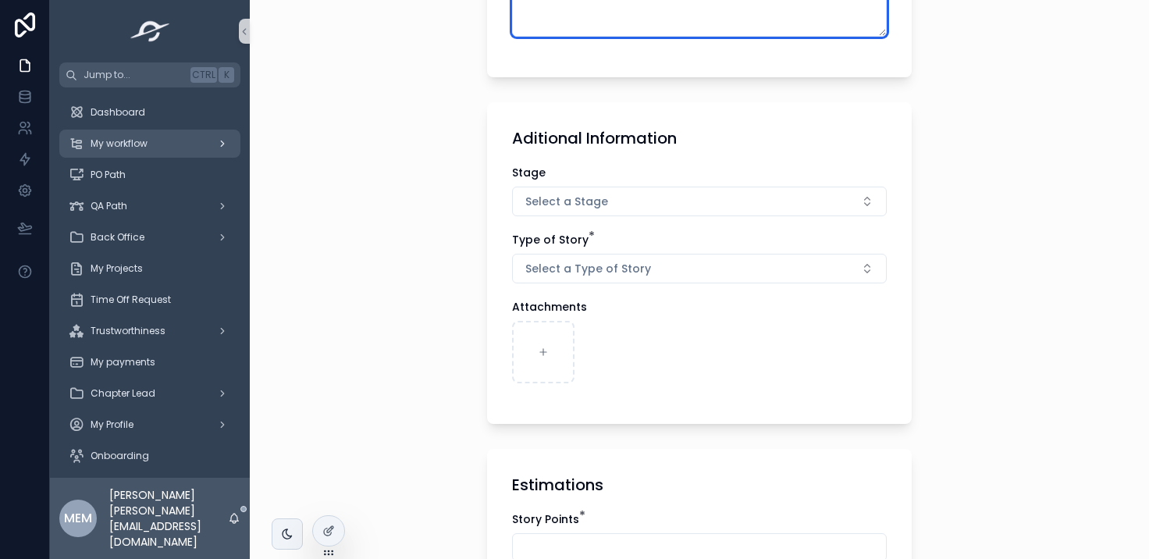
scroll to position [730, 0]
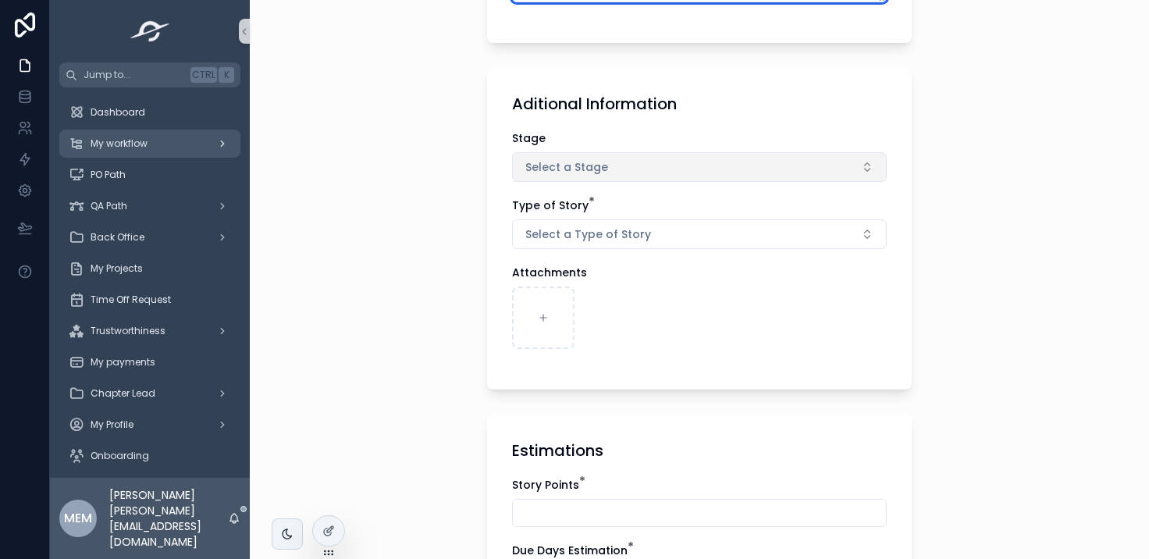
type textarea "**********"
click at [707, 158] on button "Select a Stage" at bounding box center [699, 167] width 375 height 30
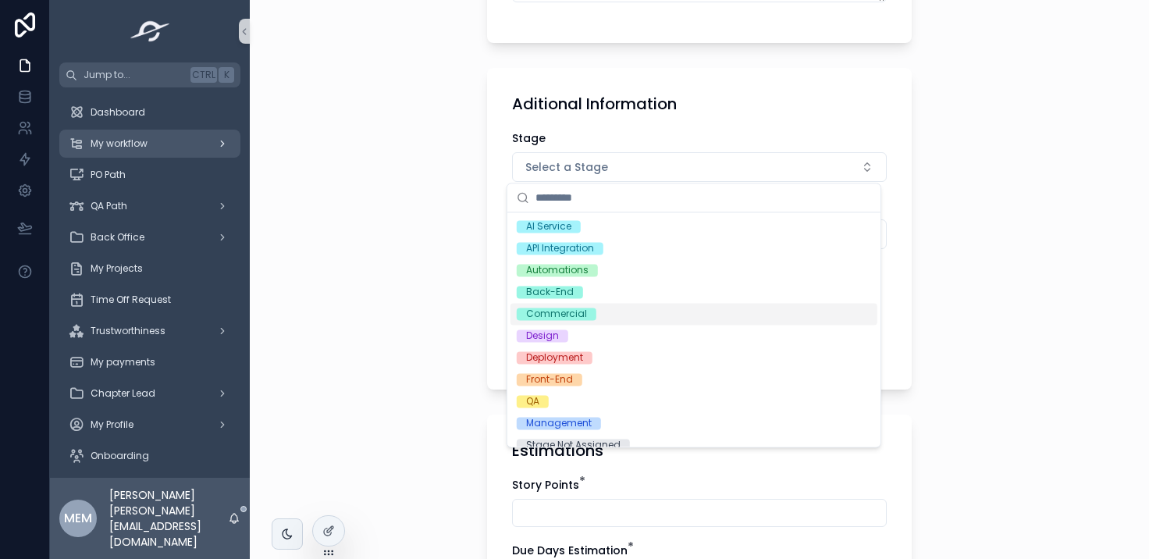
scroll to position [56, 0]
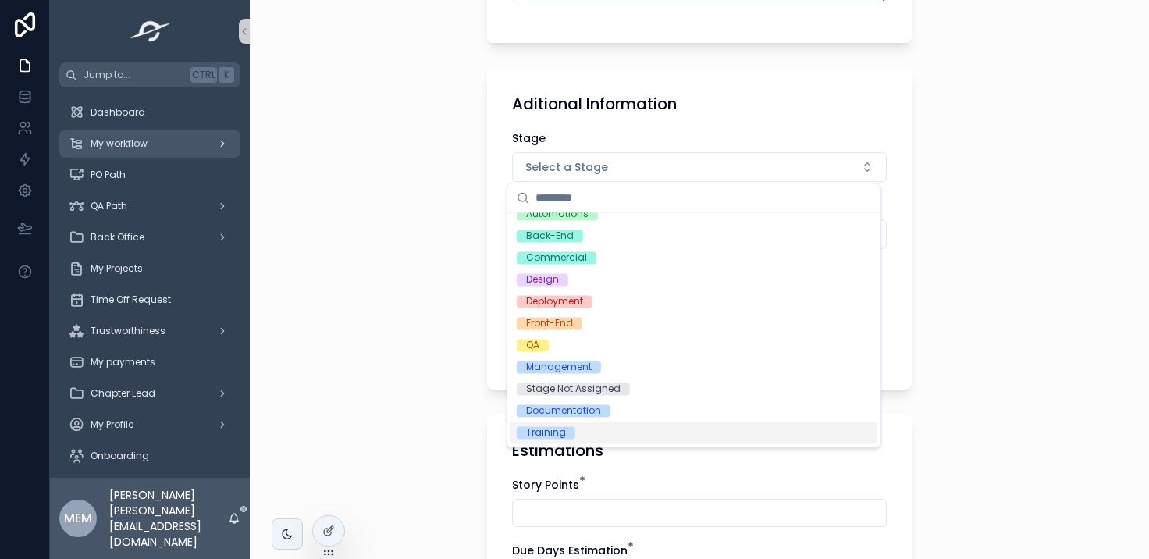
click at [703, 437] on div "Training" at bounding box center [694, 433] width 367 height 22
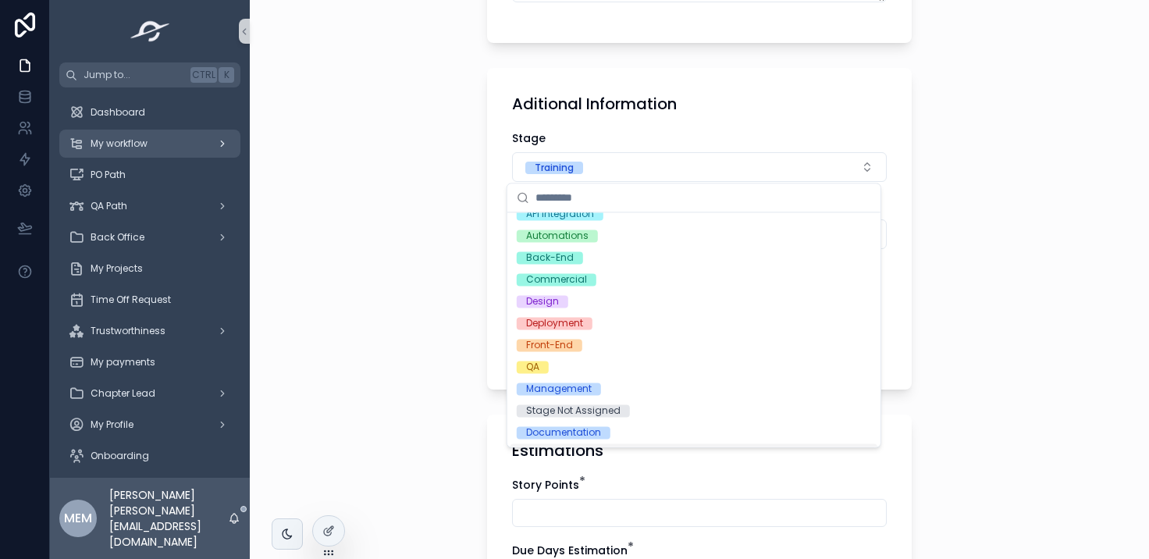
scroll to position [78, 0]
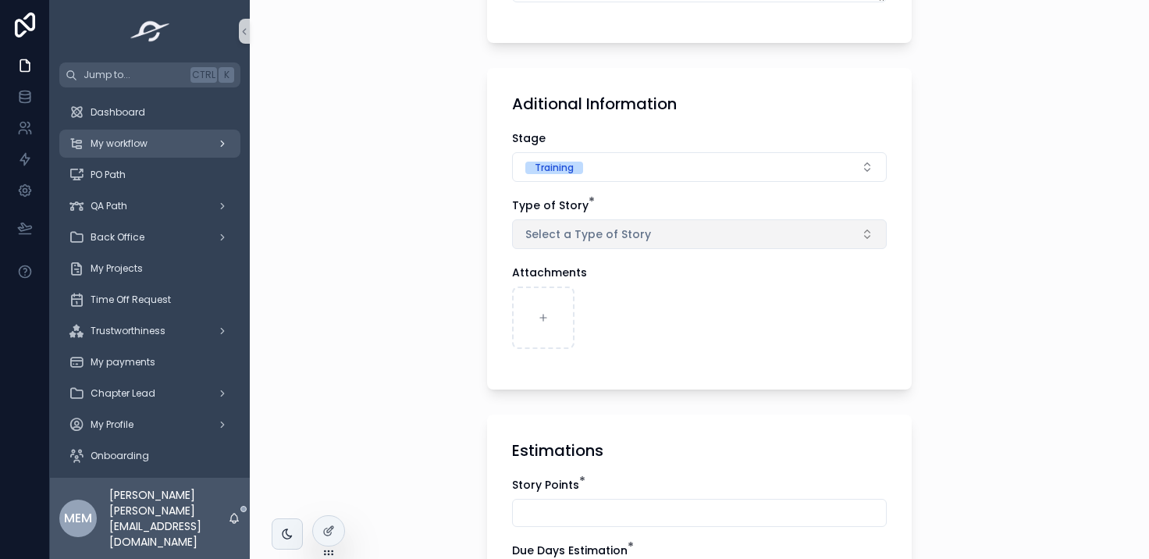
click at [677, 238] on button "Select a Type of Story" at bounding box center [699, 234] width 375 height 30
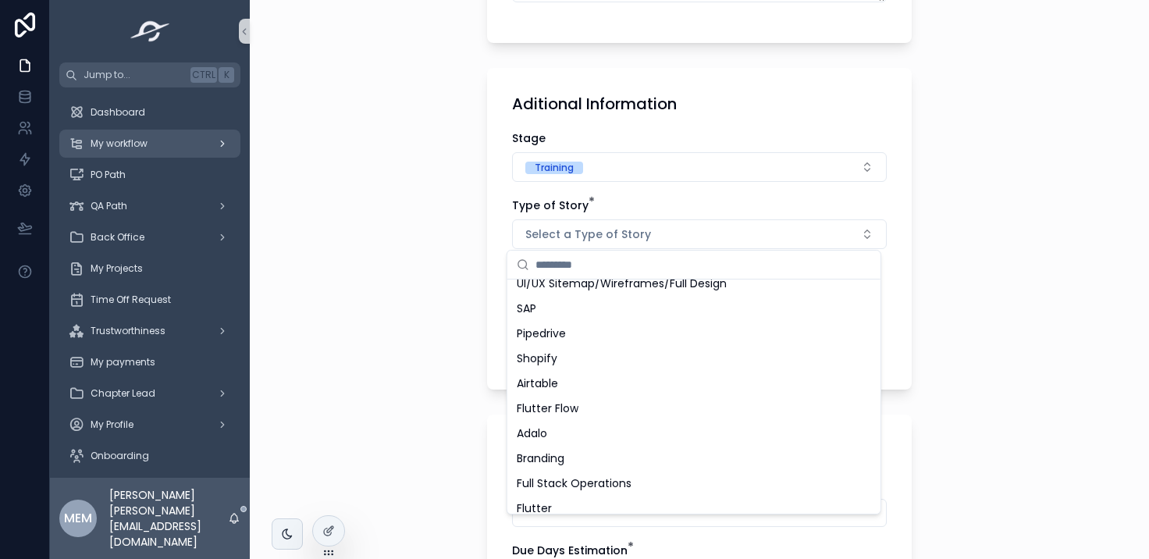
scroll to position [1062, 0]
click at [673, 384] on div "Airtable" at bounding box center [694, 382] width 367 height 25
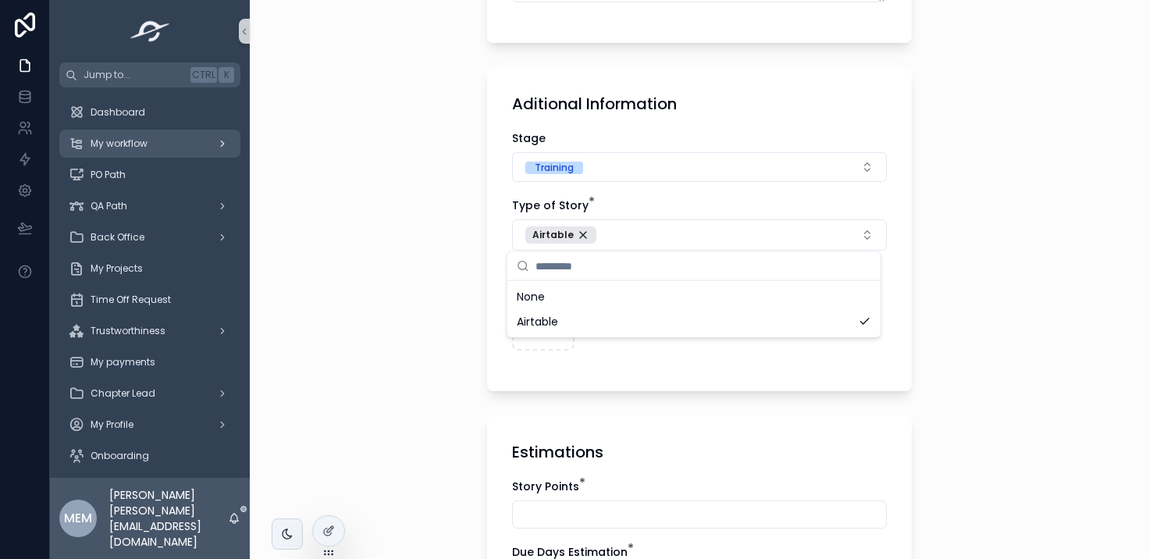
click at [498, 310] on div "Aditional Information Stage Training Type of Story * Airtable Attachments" at bounding box center [699, 229] width 425 height 323
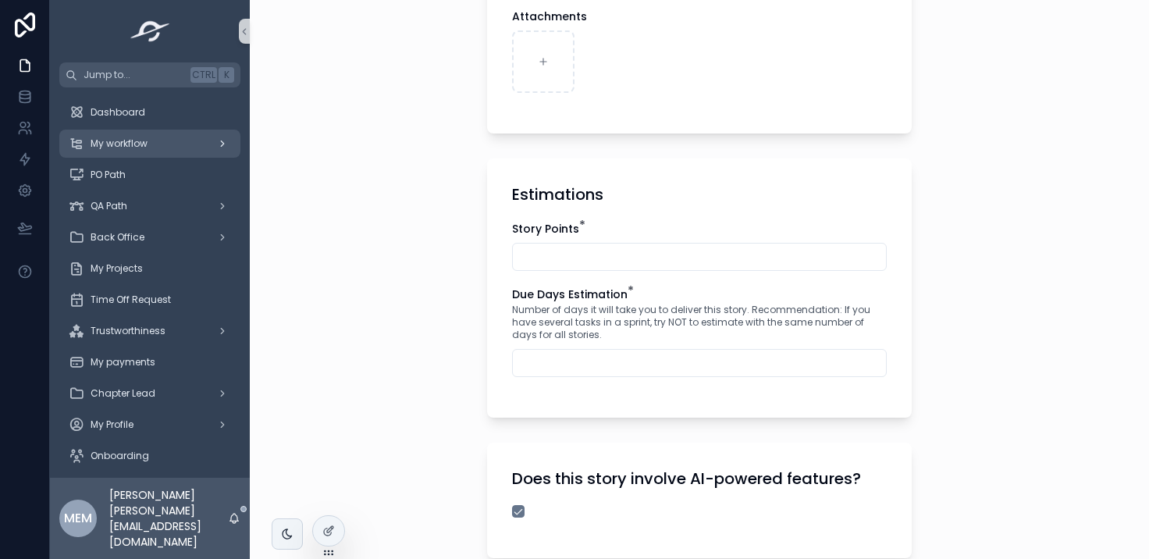
scroll to position [988, 0]
click at [621, 253] on input "scrollable content" at bounding box center [699, 256] width 373 height 22
click at [615, 252] on input "scrollable content" at bounding box center [699, 256] width 373 height 22
type input "*"
click at [600, 324] on span "Number of days it will take you to deliver this story. Recommendation: If you h…" at bounding box center [699, 321] width 375 height 37
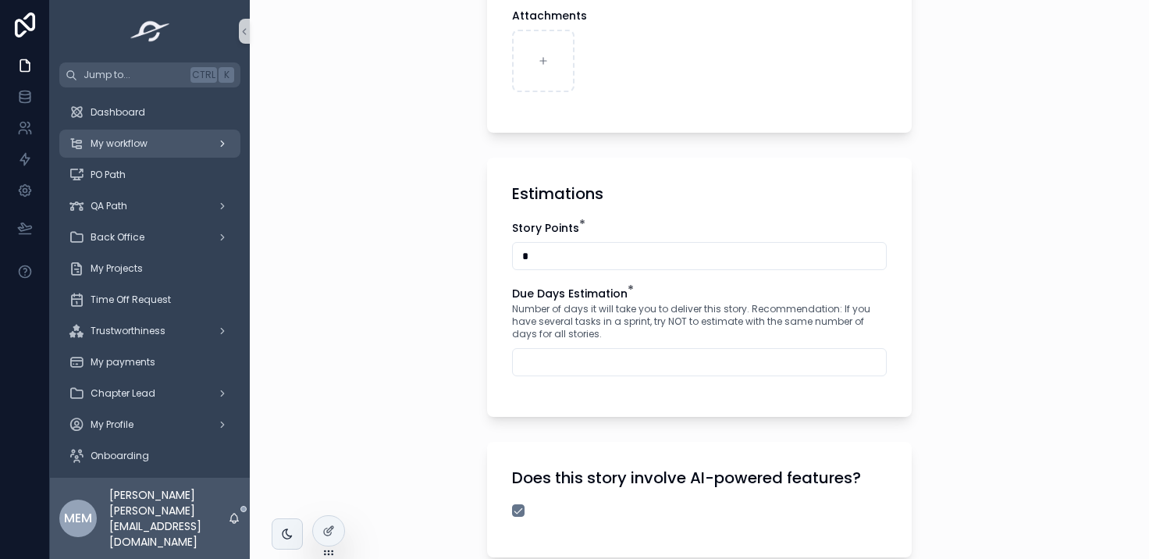
click at [529, 354] on input "scrollable content" at bounding box center [699, 362] width 373 height 22
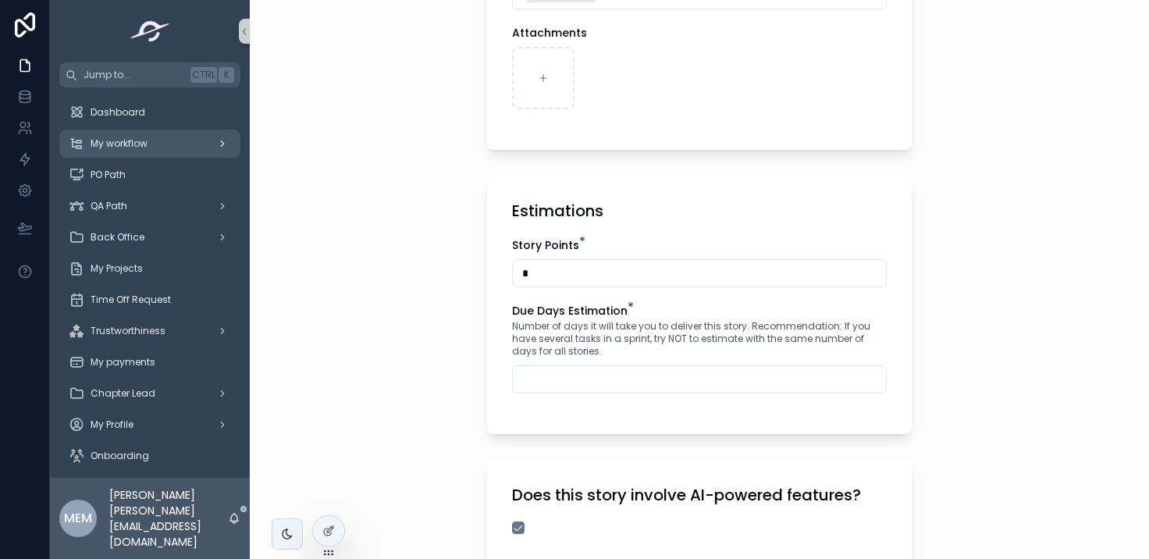
scroll to position [993, 0]
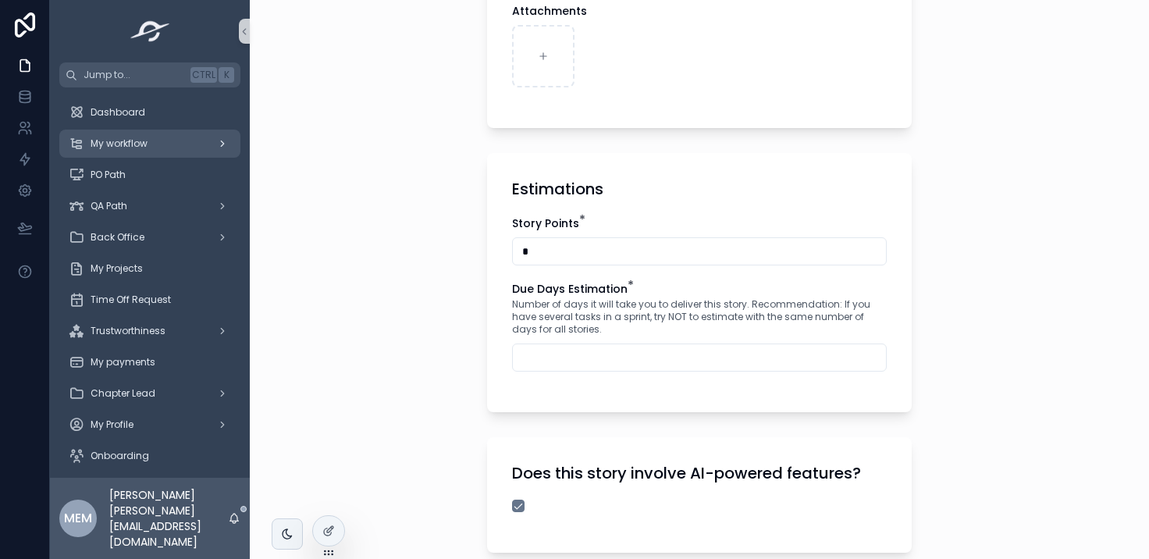
click at [607, 327] on span "Number of days it will take you to deliver this story. Recommendation: If you h…" at bounding box center [699, 316] width 375 height 37
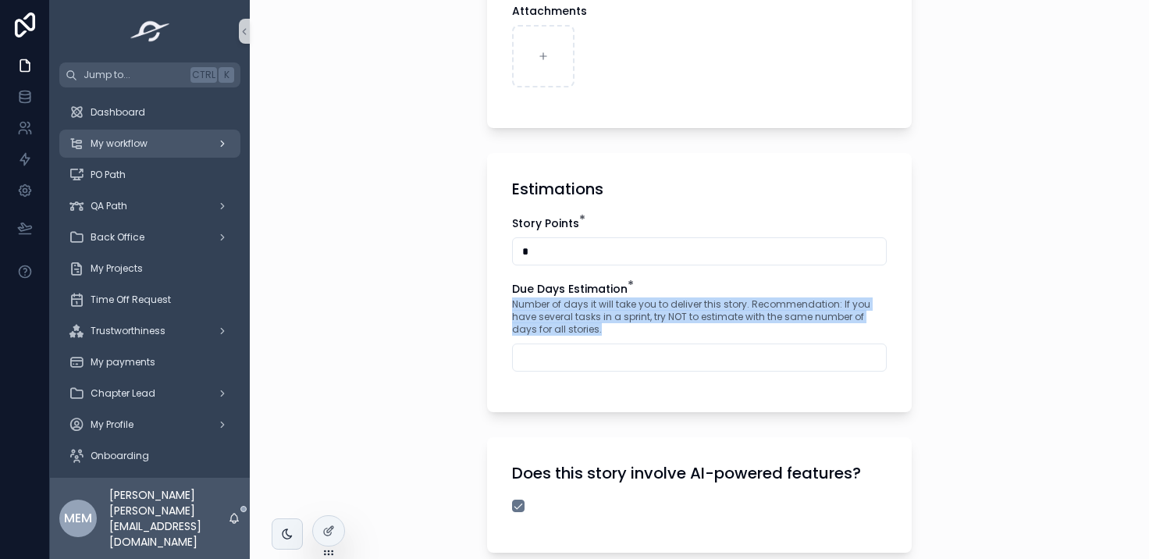
click at [607, 327] on span "Number of days it will take you to deliver this story. Recommendation: If you h…" at bounding box center [699, 316] width 375 height 37
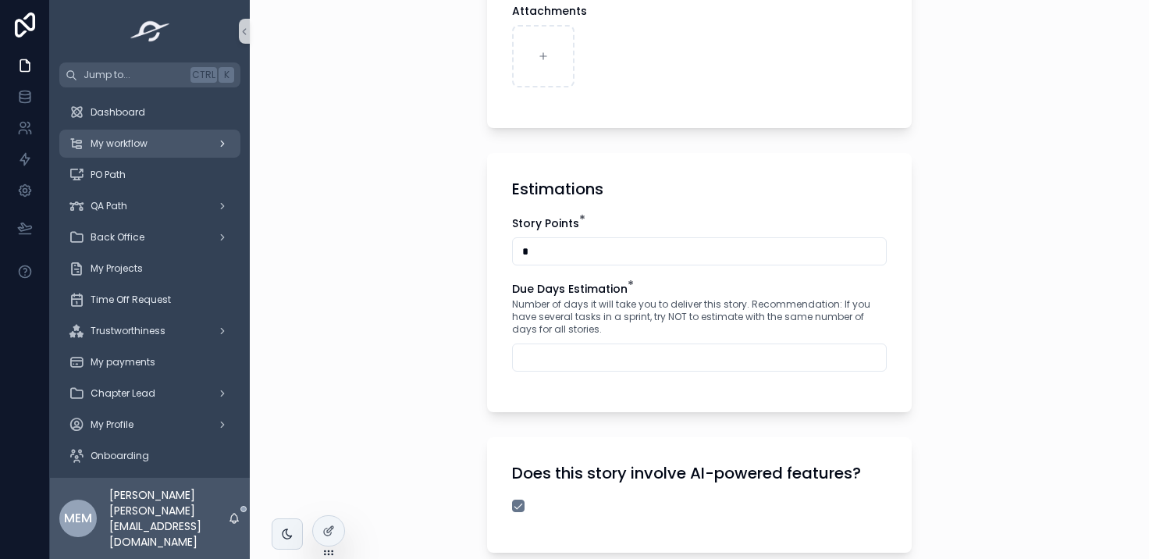
click at [598, 355] on input "scrollable content" at bounding box center [699, 358] width 373 height 22
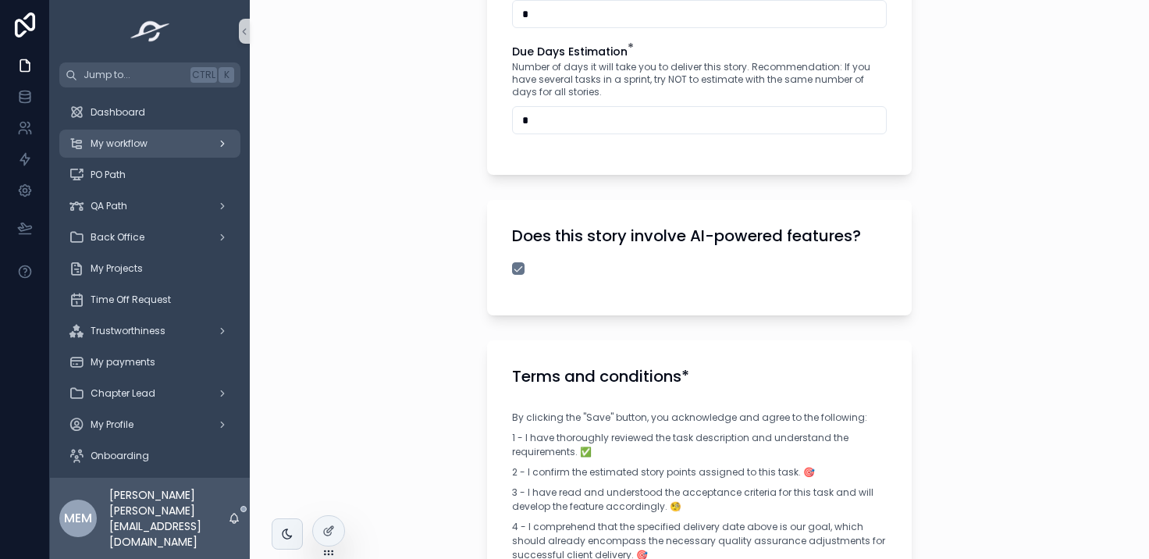
scroll to position [1232, 0]
type input "*"
click at [514, 262] on button "scrollable content" at bounding box center [518, 267] width 12 height 12
click at [454, 274] on div "**********" at bounding box center [699, 279] width 899 height 559
click at [512, 266] on button "scrollable content" at bounding box center [518, 267] width 12 height 12
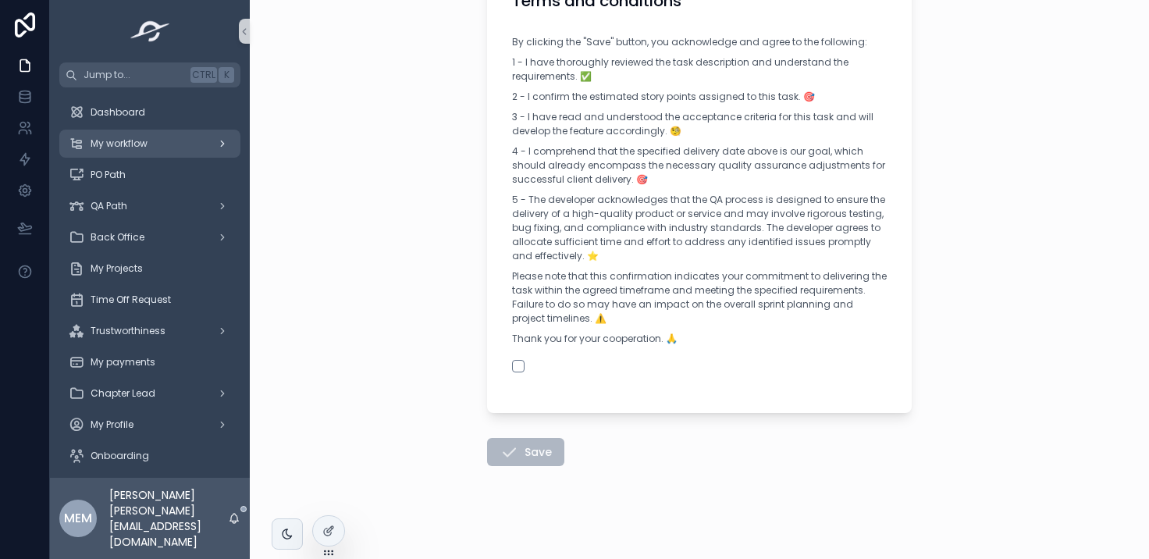
scroll to position [1611, 0]
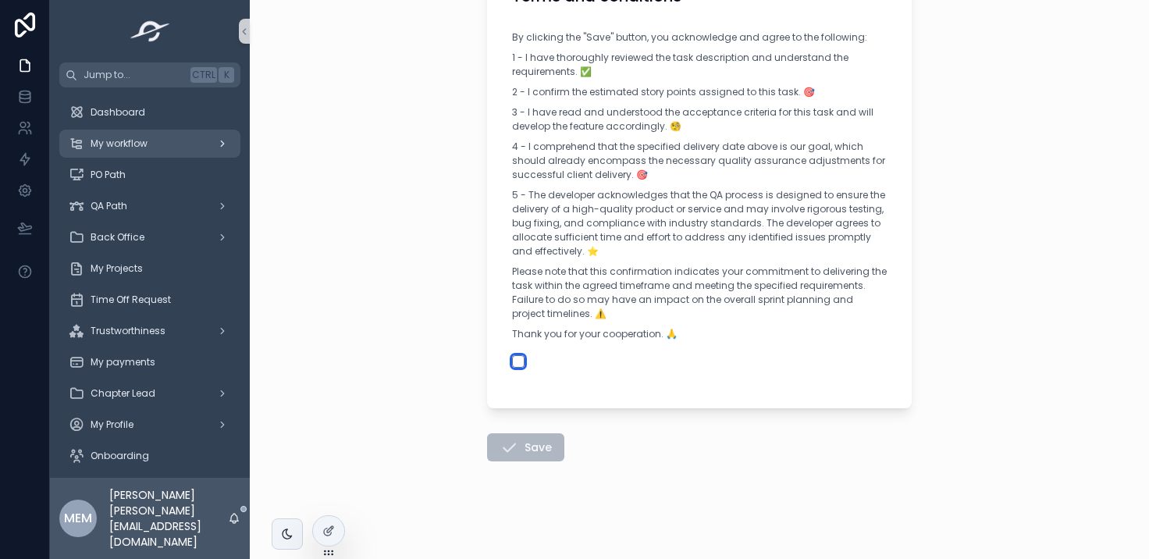
click at [513, 362] on button "scrollable content" at bounding box center [518, 361] width 12 height 12
click at [522, 447] on button "Save" at bounding box center [525, 447] width 77 height 28
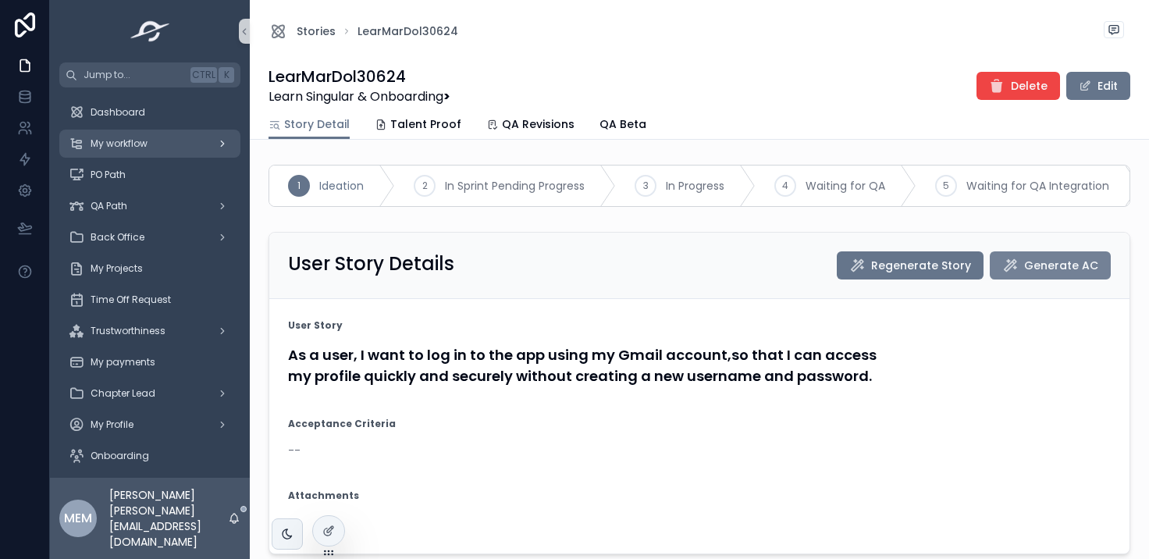
click at [1049, 273] on span "Generate AC" at bounding box center [1061, 266] width 74 height 16
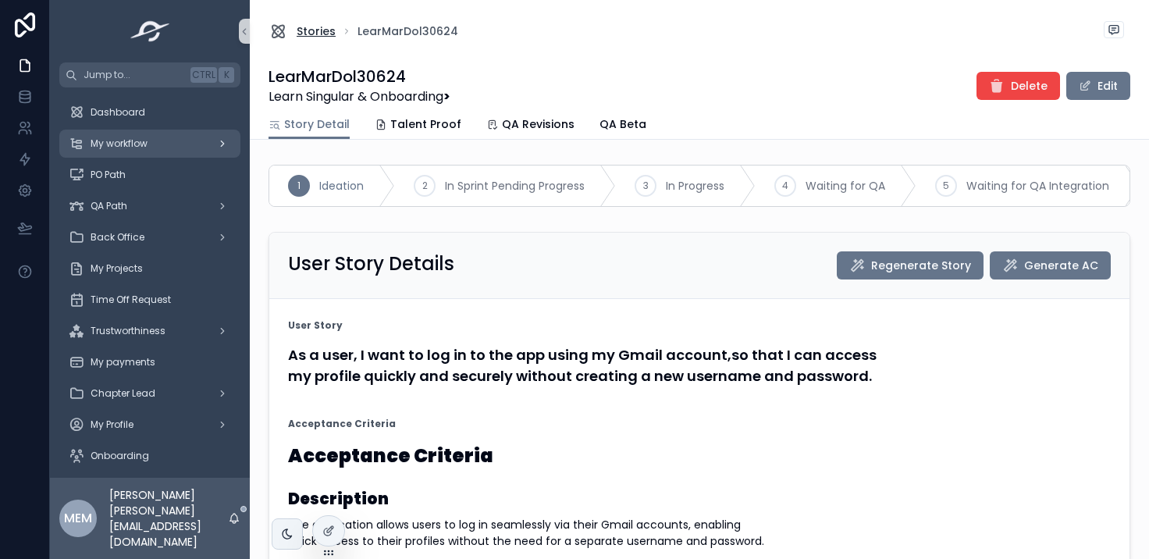
click at [302, 30] on span "Stories" at bounding box center [316, 31] width 39 height 16
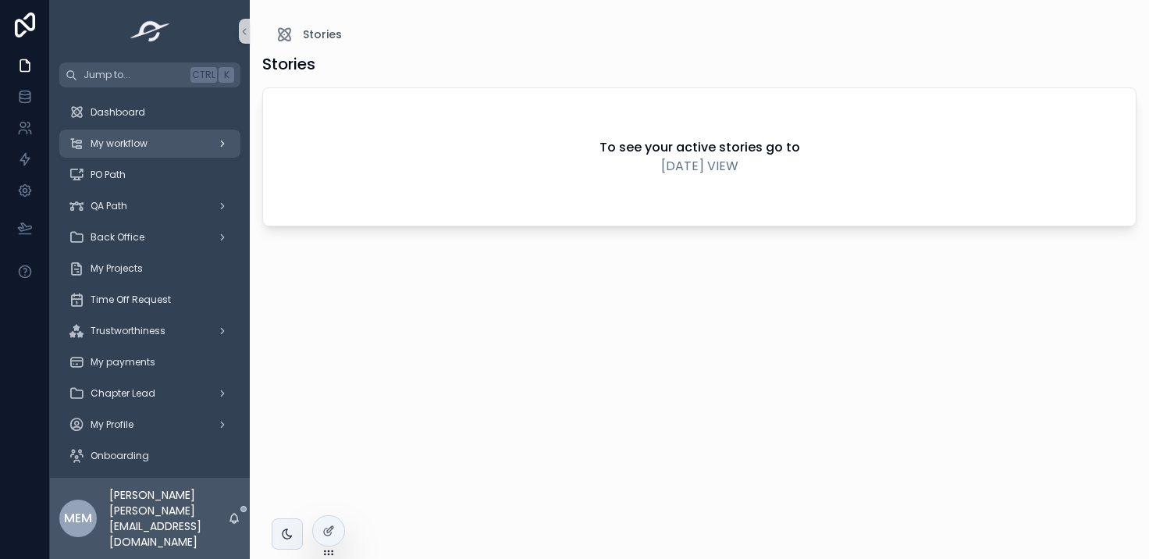
click at [144, 141] on span "My workflow" at bounding box center [119, 143] width 57 height 12
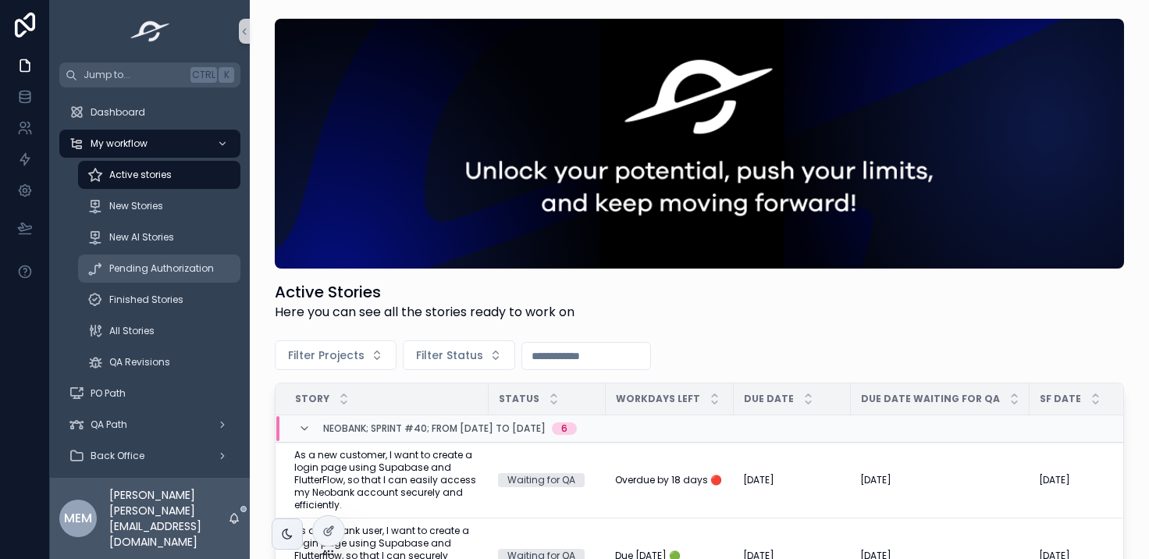
click at [173, 268] on span "Pending Authorization" at bounding box center [161, 268] width 105 height 12
